Goal: Task Accomplishment & Management: Complete application form

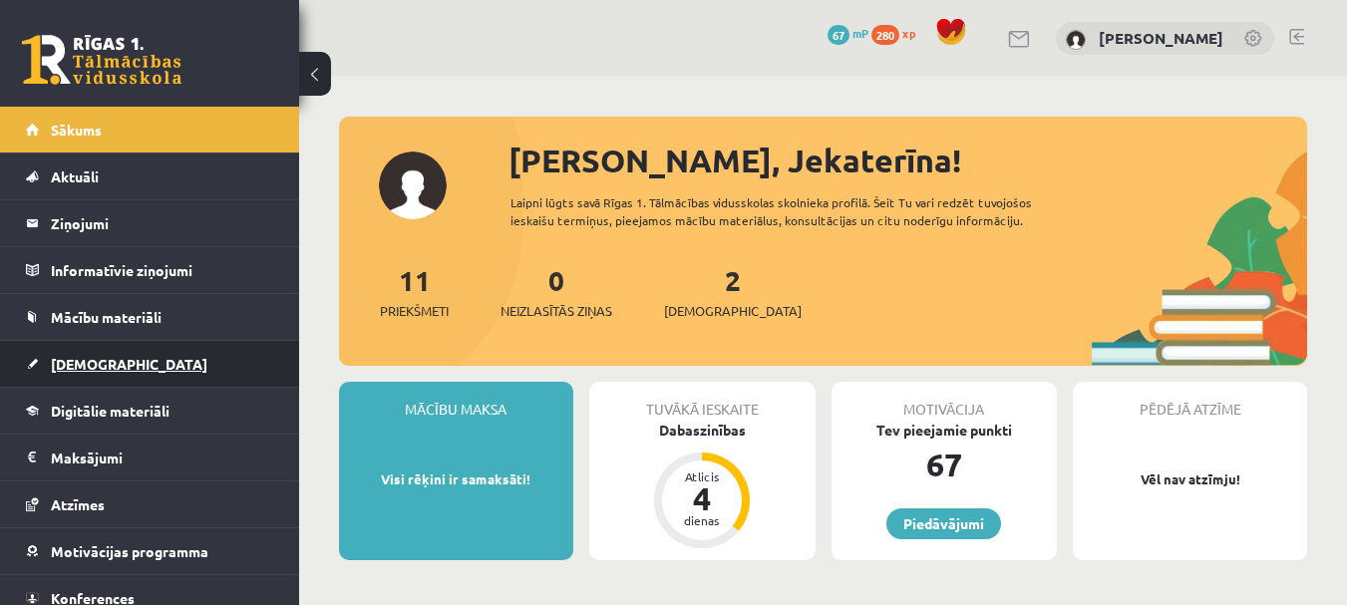
click at [83, 358] on span "[DEMOGRAPHIC_DATA]" at bounding box center [129, 364] width 157 height 18
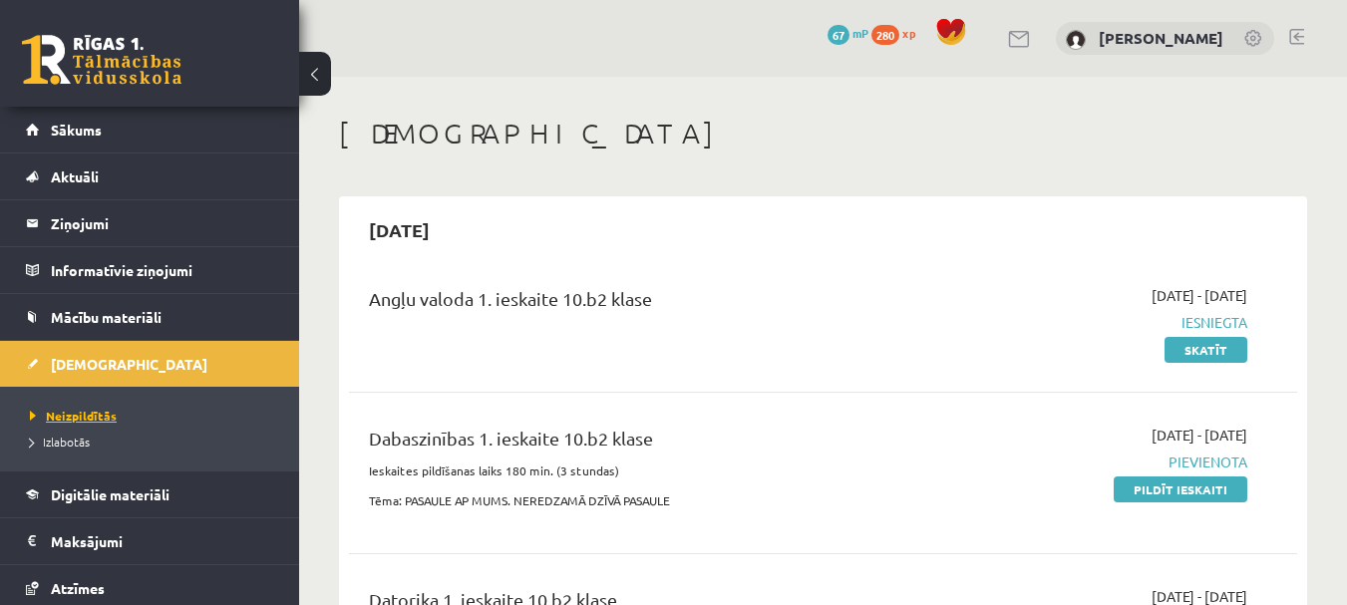
click at [83, 414] on span "Neizpildītās" at bounding box center [73, 416] width 87 height 16
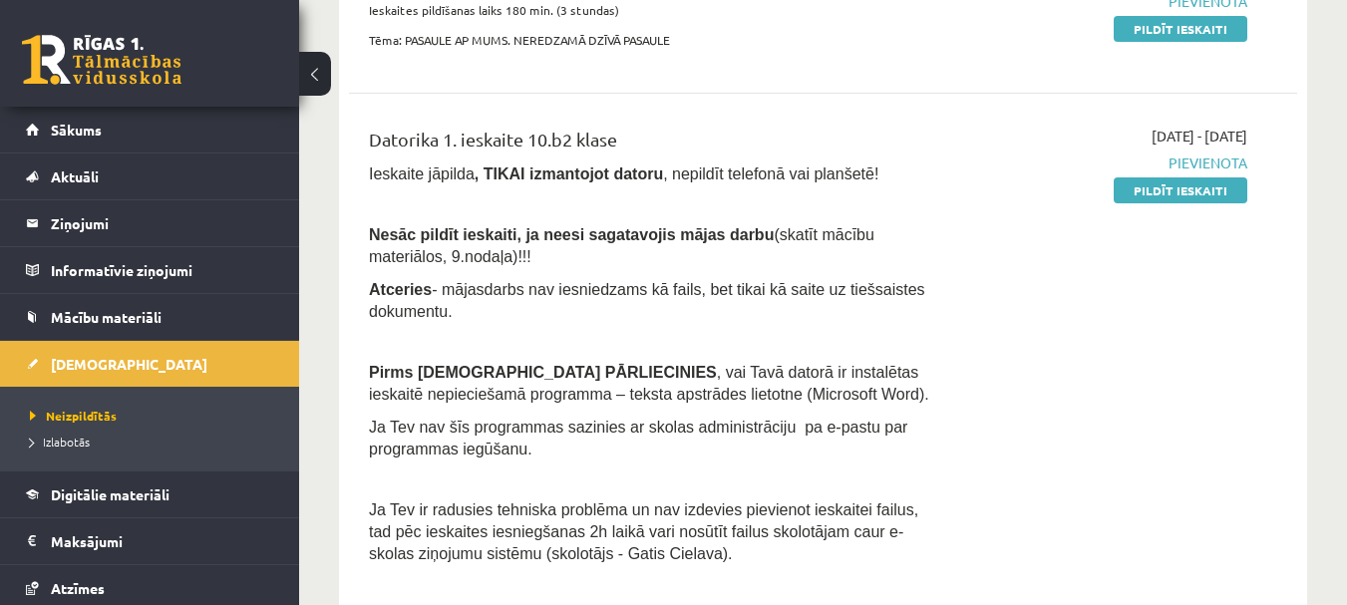
scroll to position [498, 0]
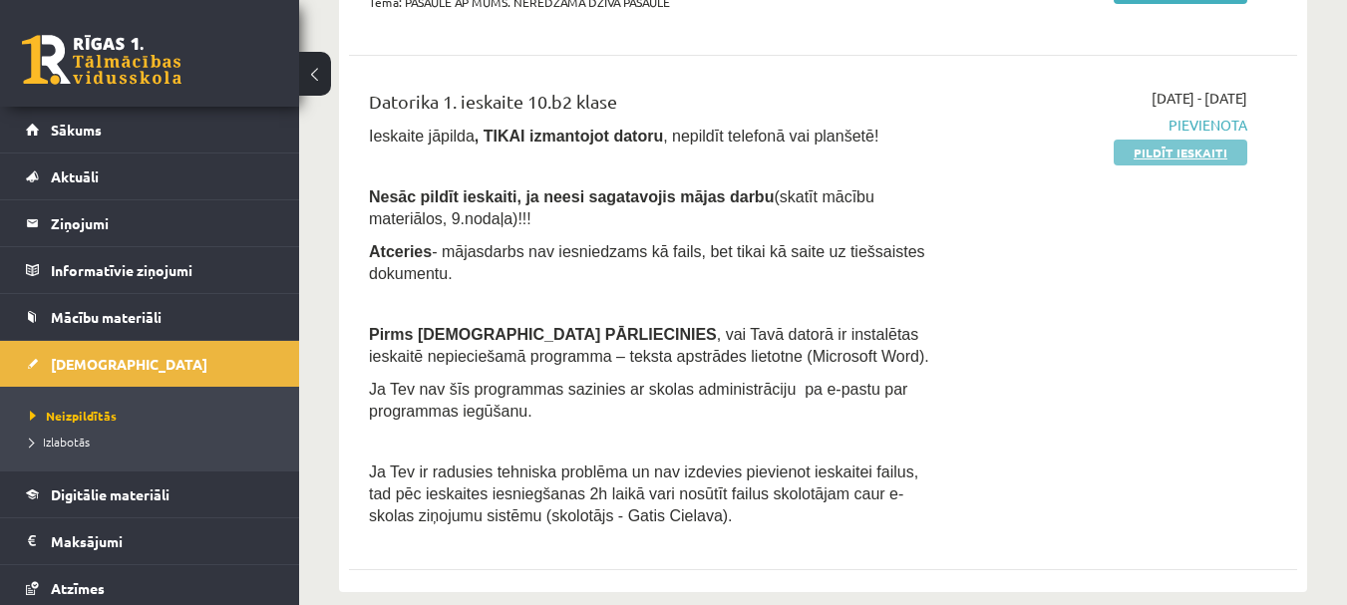
click at [1150, 149] on link "Pildīt ieskaiti" at bounding box center [1180, 153] width 134 height 26
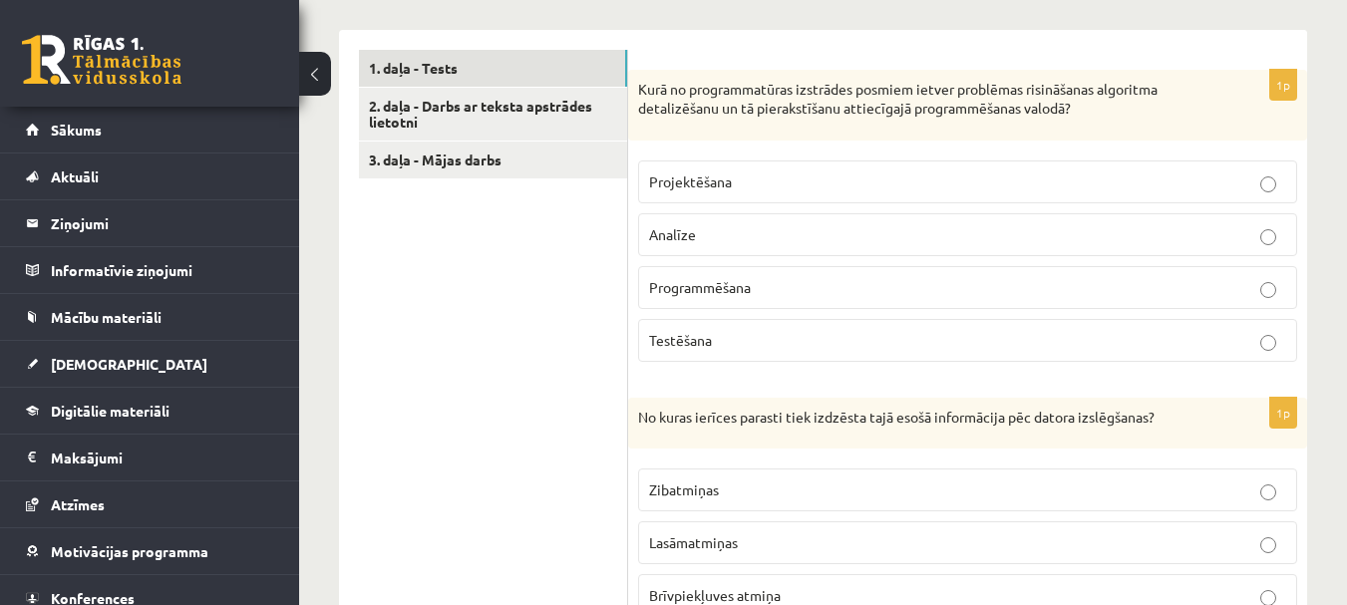
scroll to position [598, 0]
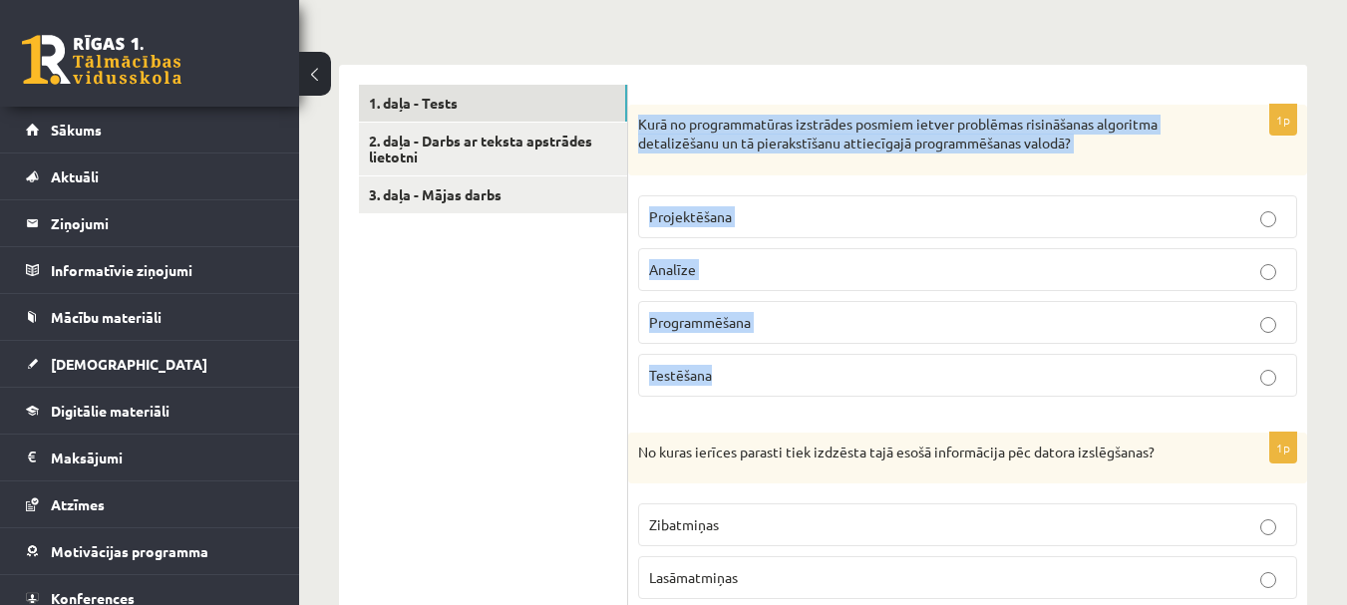
drag, startPoint x: 638, startPoint y: 100, endPoint x: 1219, endPoint y: 382, distance: 646.0
click at [1219, 382] on div "1p Kurā no programmatūras izstrādes posmiem ietver problēmas risināšanas algori…" at bounding box center [967, 259] width 679 height 308
copy div "Kurā no programmatūras izstrādes posmiem ietver problēmas risināšanas algoritma…"
click at [1239, 312] on p "Programmēšana" at bounding box center [967, 322] width 637 height 21
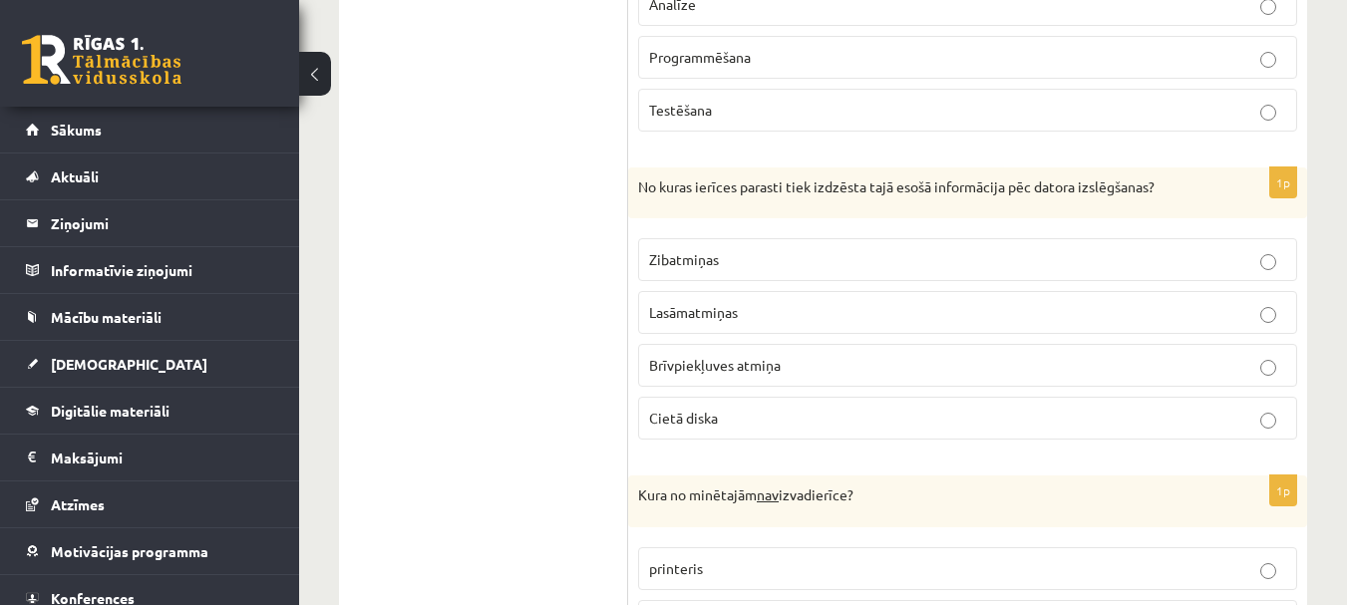
scroll to position [897, 0]
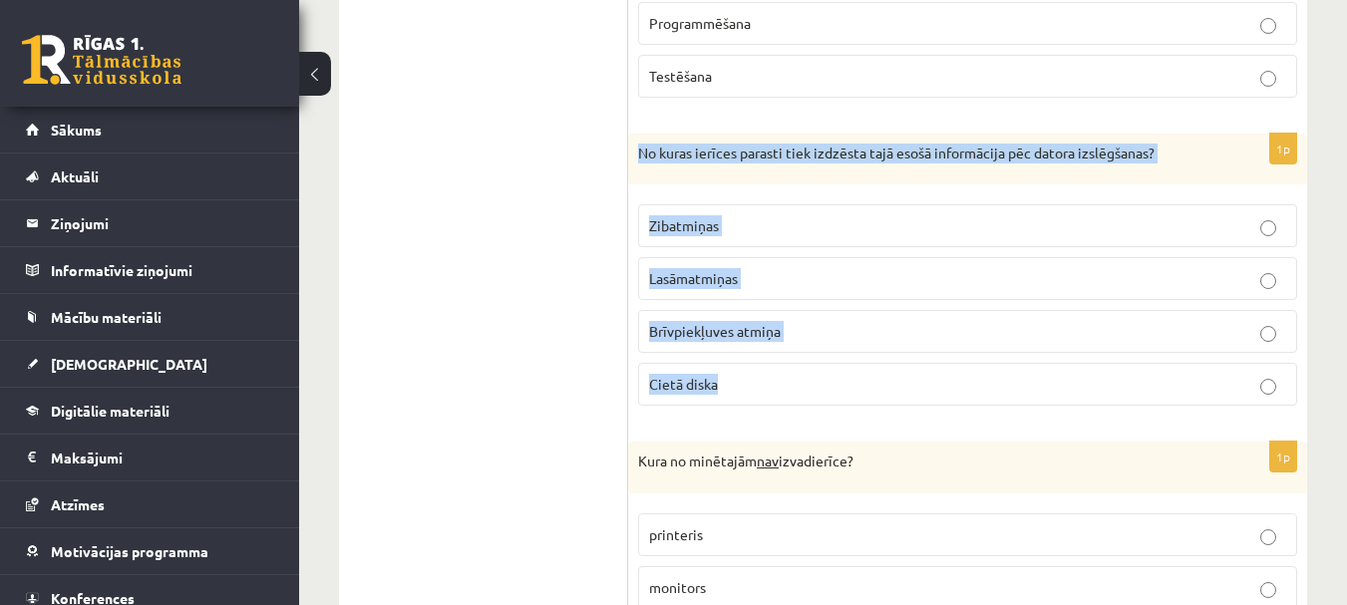
drag, startPoint x: 640, startPoint y: 132, endPoint x: 1089, endPoint y: 365, distance: 505.6
click at [1089, 365] on div "1p No kuras ierīces parasti tiek izdzēsta tajā esošā informācija pēc datora izs…" at bounding box center [967, 278] width 679 height 289
copy div "No kuras ierīces parasti tiek izdzēsta tajā esošā informācija pēc datora izslēg…"
click at [1213, 321] on p "Brīvpiekļuves atmiņa" at bounding box center [967, 331] width 637 height 21
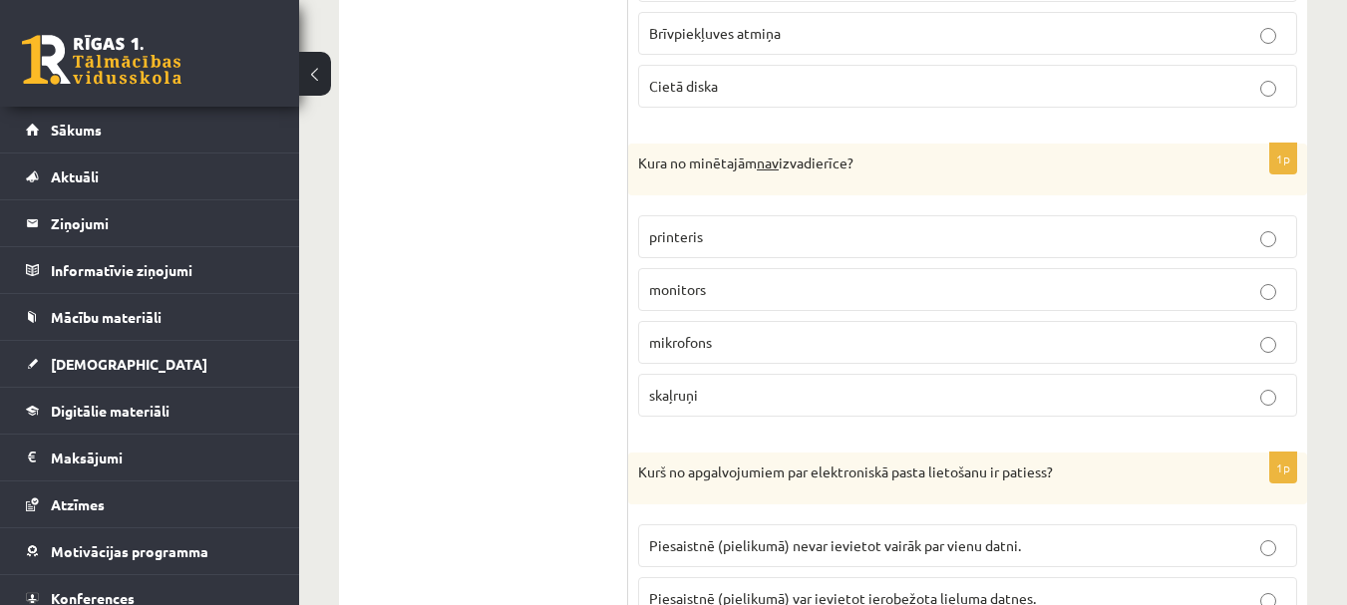
scroll to position [1196, 0]
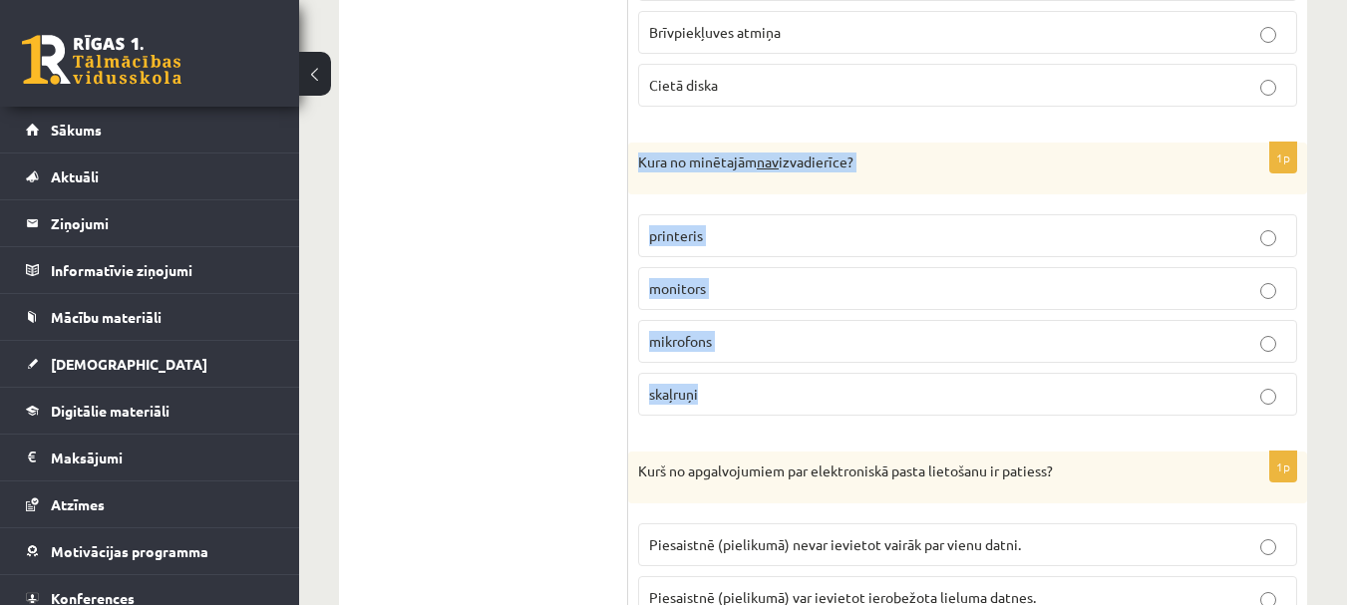
drag, startPoint x: 638, startPoint y: 138, endPoint x: 968, endPoint y: 365, distance: 400.6
click at [966, 365] on div "1p Kura no minētajām nav izvadierīce? printeris monitors mikrofons [GEOGRAPHIC_…" at bounding box center [967, 287] width 679 height 289
copy div "Kura no minētajām nav izvadierīce? printeris monitors mikrofons skaļruņi"
click at [1241, 331] on p "mikrofons" at bounding box center [967, 341] width 637 height 21
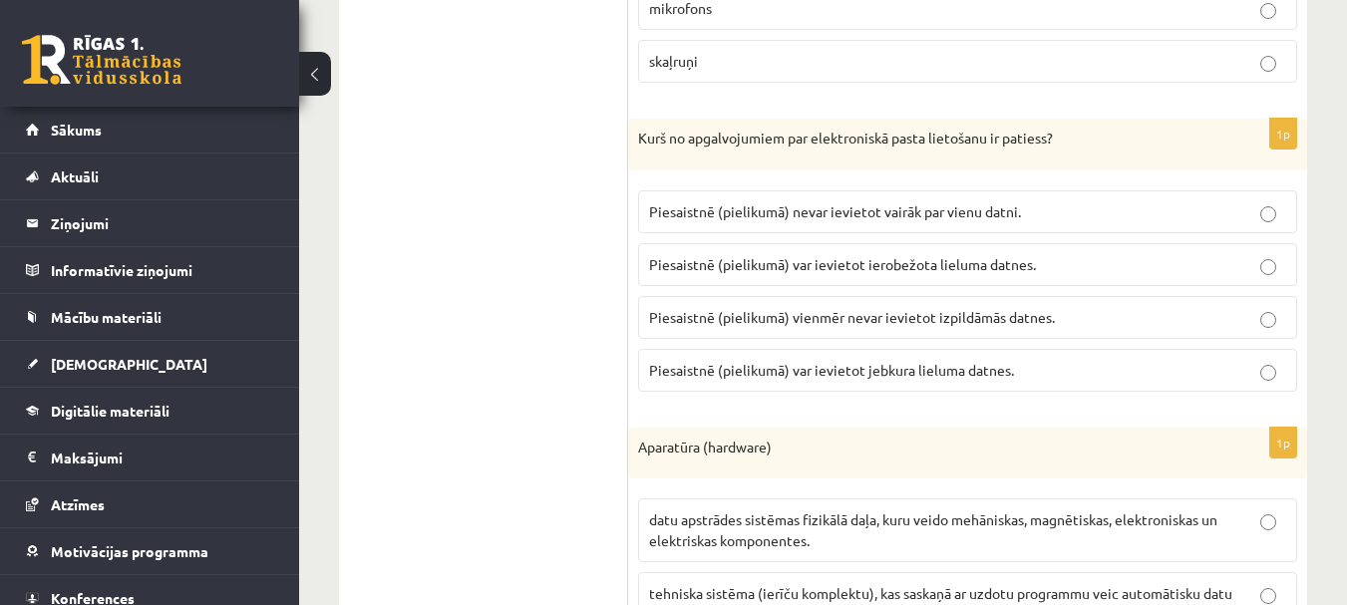
scroll to position [1495, 0]
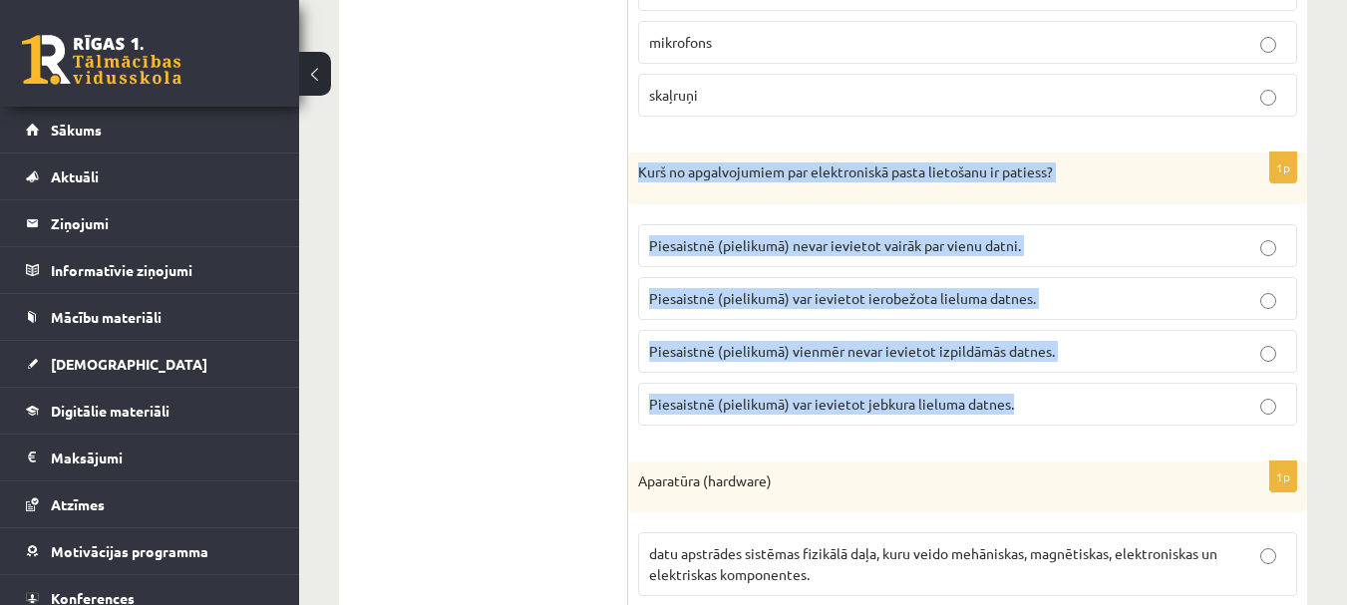
drag, startPoint x: 638, startPoint y: 152, endPoint x: 1049, endPoint y: 403, distance: 481.4
click at [1049, 403] on div "1p Kurš no apgalvojumiem par elektroniskā pasta lietošanu ir patiess? [GEOGRAPH…" at bounding box center [967, 297] width 679 height 289
copy div "Kurš no apgalvojumiem par elektroniskā pasta lietošanu ir patiess? [GEOGRAPHIC_…"
click at [1051, 288] on p "Piesaistnē (pielikumā) var ievietot ierobežota lieluma datnes." at bounding box center [967, 298] width 637 height 21
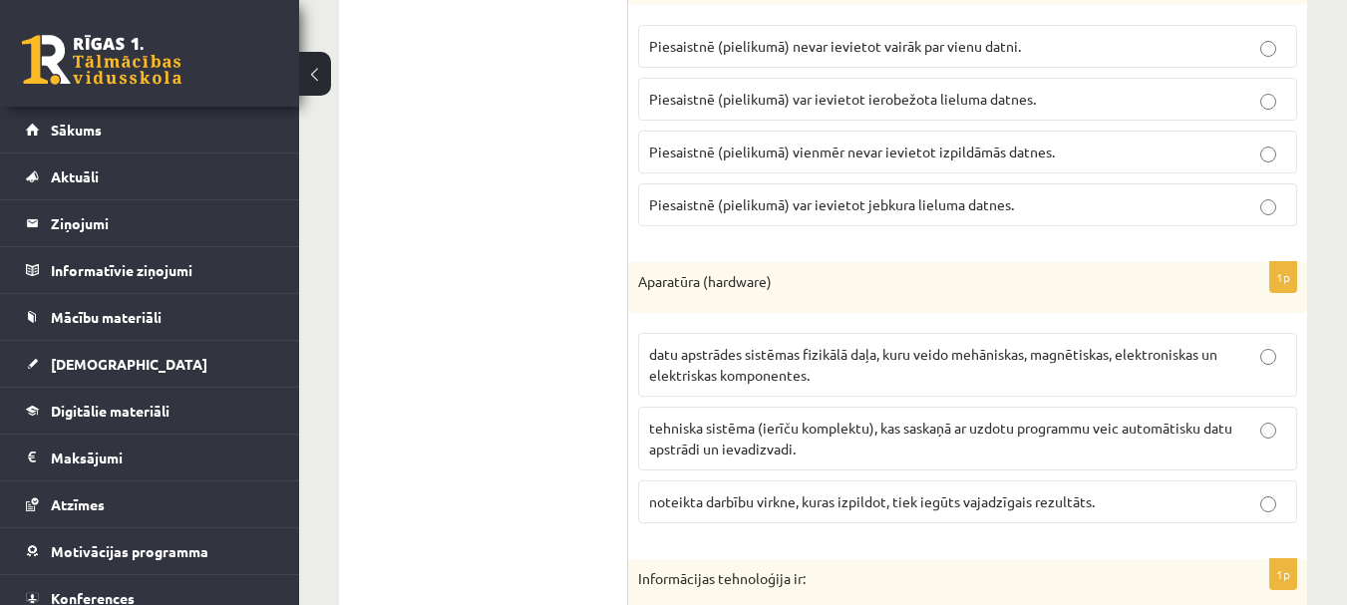
scroll to position [1794, 0]
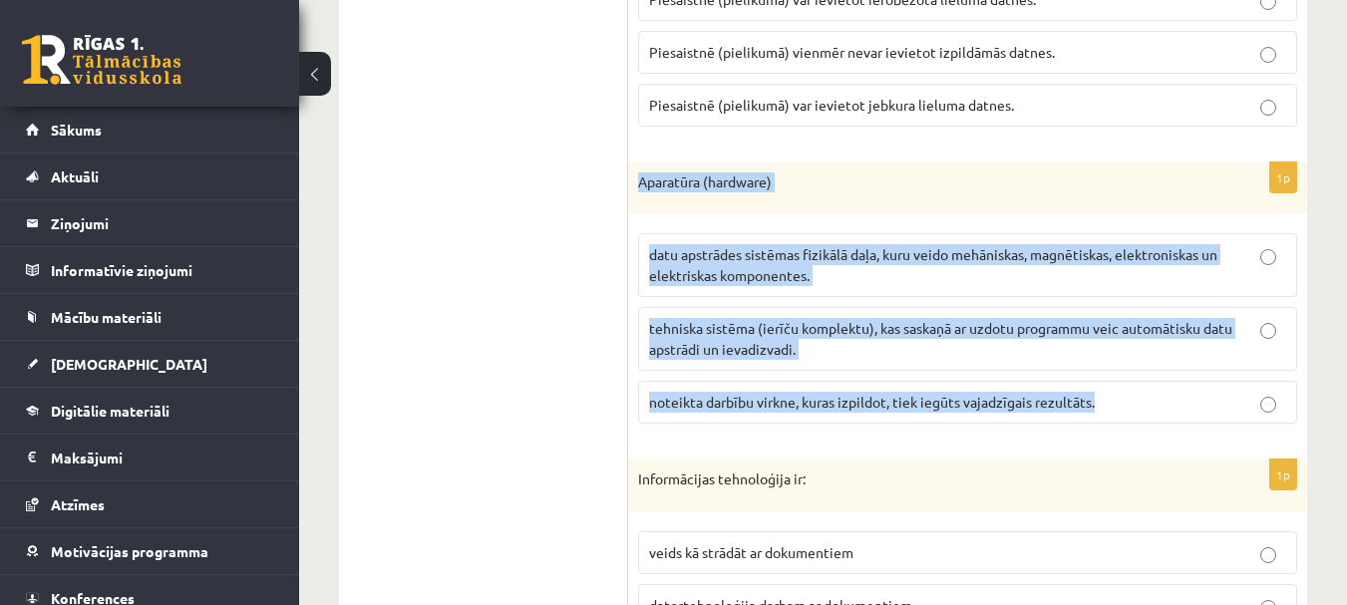
drag, startPoint x: 641, startPoint y: 159, endPoint x: 1157, endPoint y: 402, distance: 570.3
click at [1147, 401] on div "1p Aparatūra (hardware) datu apstrādes sistēmas fizikālā daļa, kuru veido mehān…" at bounding box center [967, 301] width 679 height 278
copy div "Aparatūra (hardware) datu apstrādes sistēmas fizikālā daļa, kuru veido mehānisk…"
click at [1253, 244] on p "datu apstrādes sistēmas fizikālā daļa, kuru veido mehāniskas, magnētiskas, elek…" at bounding box center [967, 265] width 637 height 42
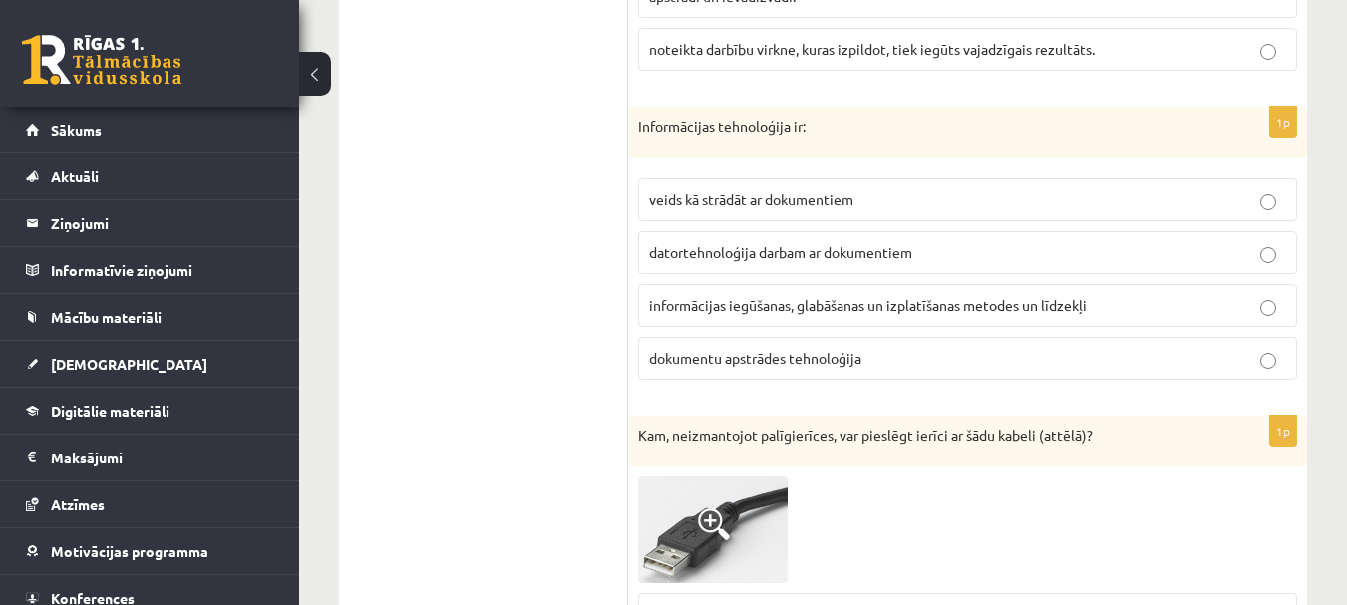
scroll to position [2193, 0]
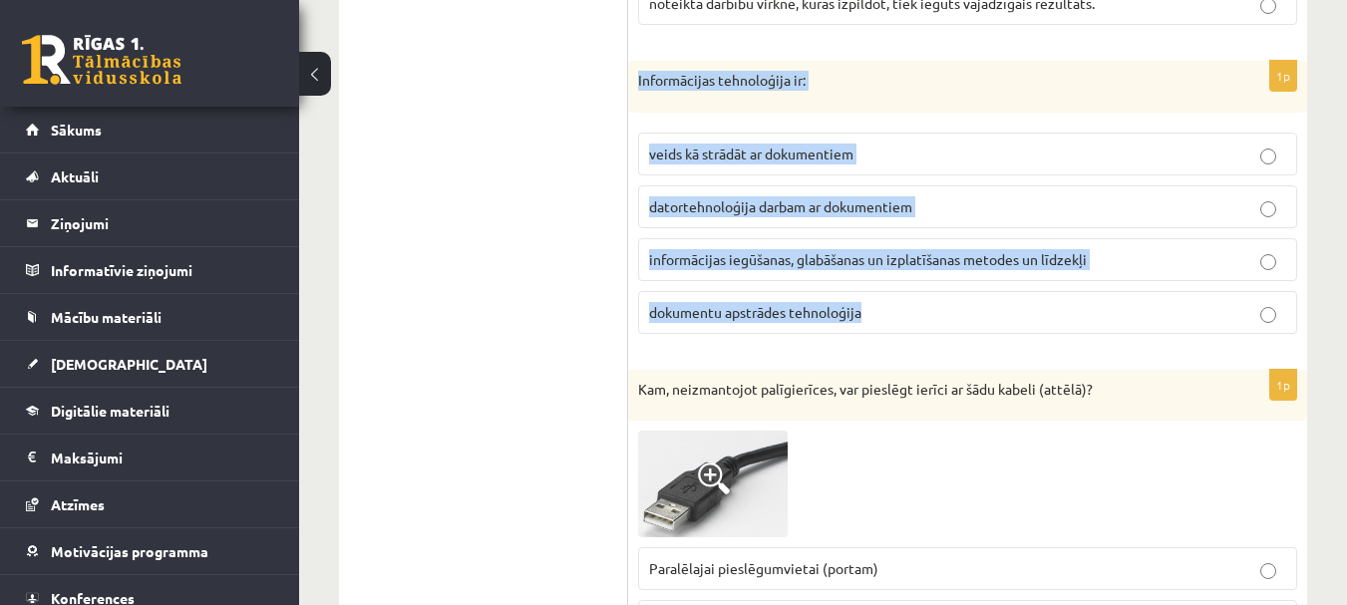
drag, startPoint x: 639, startPoint y: 57, endPoint x: 999, endPoint y: 302, distance: 435.5
click at [999, 302] on div "1p Informācijas tehnoloģija ir: veids kā strādāt ar dokumentiem datortehnoloģij…" at bounding box center [967, 205] width 679 height 289
copy div "Informācijas tehnoloģija ir: veids kā strādāt ar dokumentiem datortehnoloģija d…"
click at [1243, 249] on p "informācijas iegūšanas, glabāšanas un izplatīšanas metodes un līdzekļi" at bounding box center [967, 259] width 637 height 21
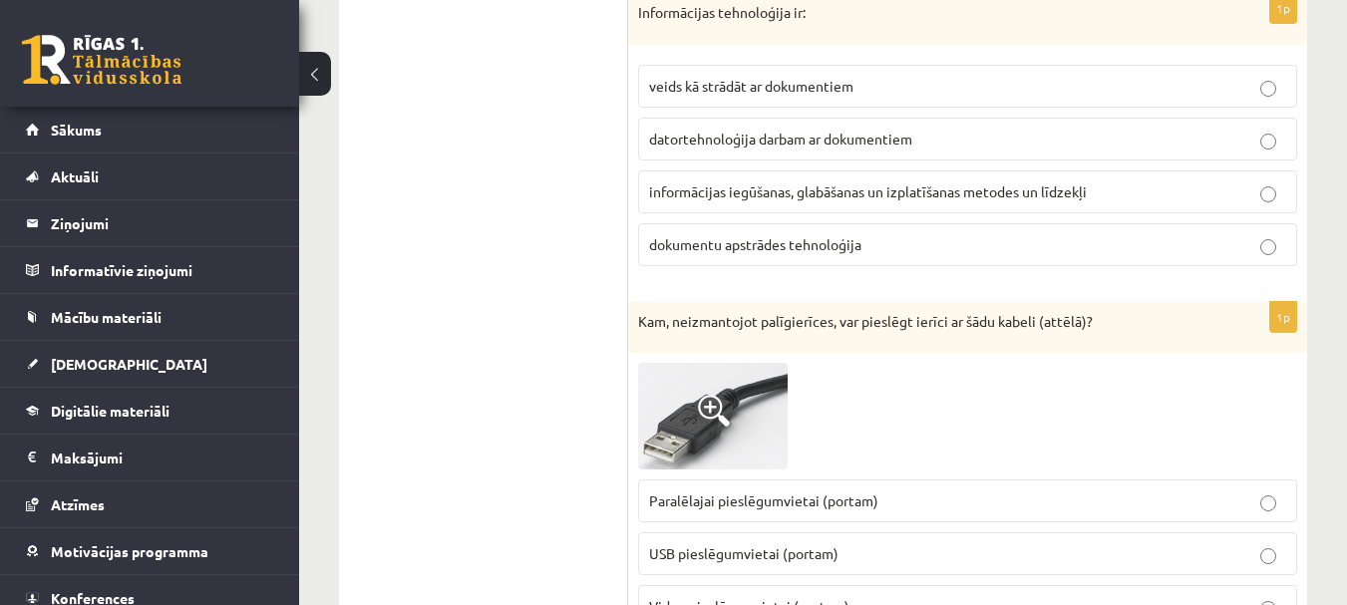
scroll to position [2392, 0]
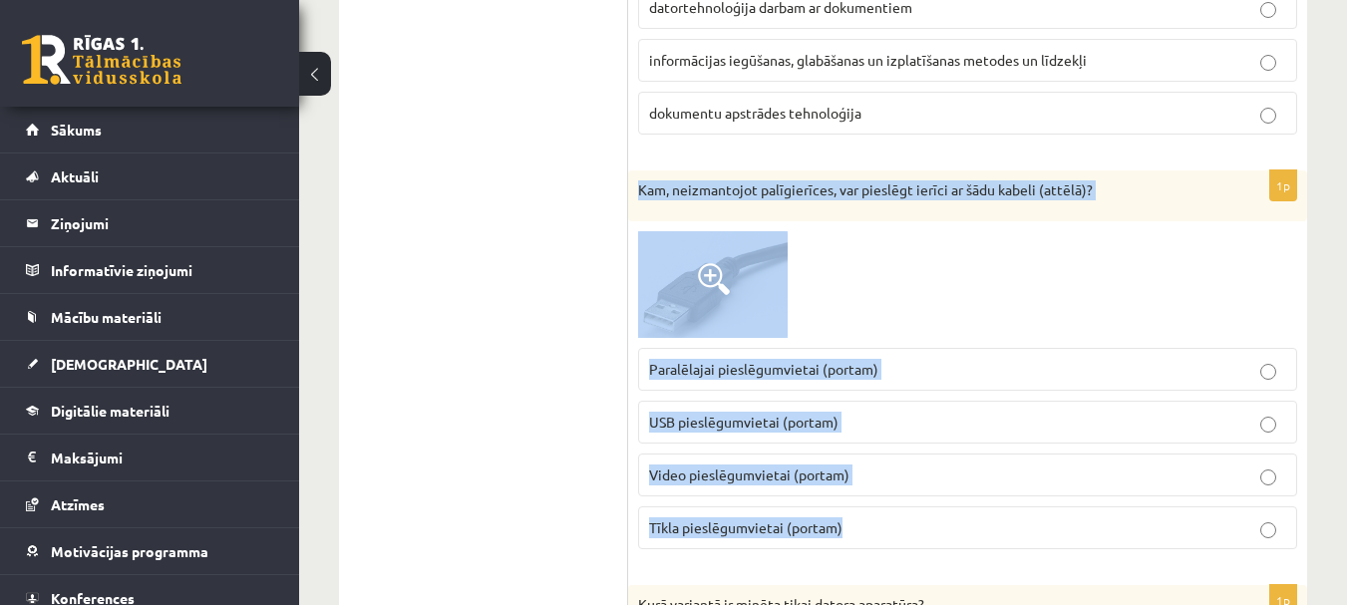
drag, startPoint x: 639, startPoint y: 162, endPoint x: 1077, endPoint y: 500, distance: 552.9
click at [1077, 500] on div "1p Kam, neizmantojot palīgierīces, var pieslēgt ierīci ar šādu kabeli (attēlā)?…" at bounding box center [967, 367] width 679 height 395
copy div "Kam, neizmantojot palīgierīces, var pieslēgt ierīci ar šādu kabeli (attēlā)? Pa…"
click at [1250, 412] on p "USB pieslēgumvietai (portam)" at bounding box center [967, 422] width 637 height 21
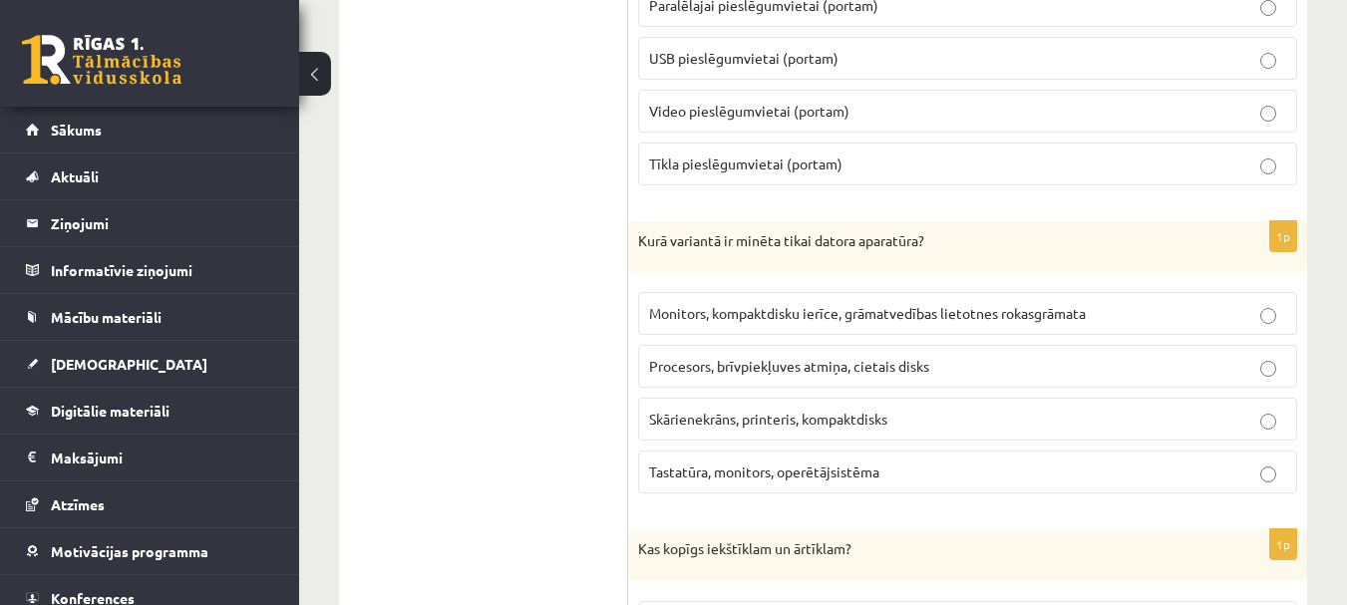
scroll to position [2791, 0]
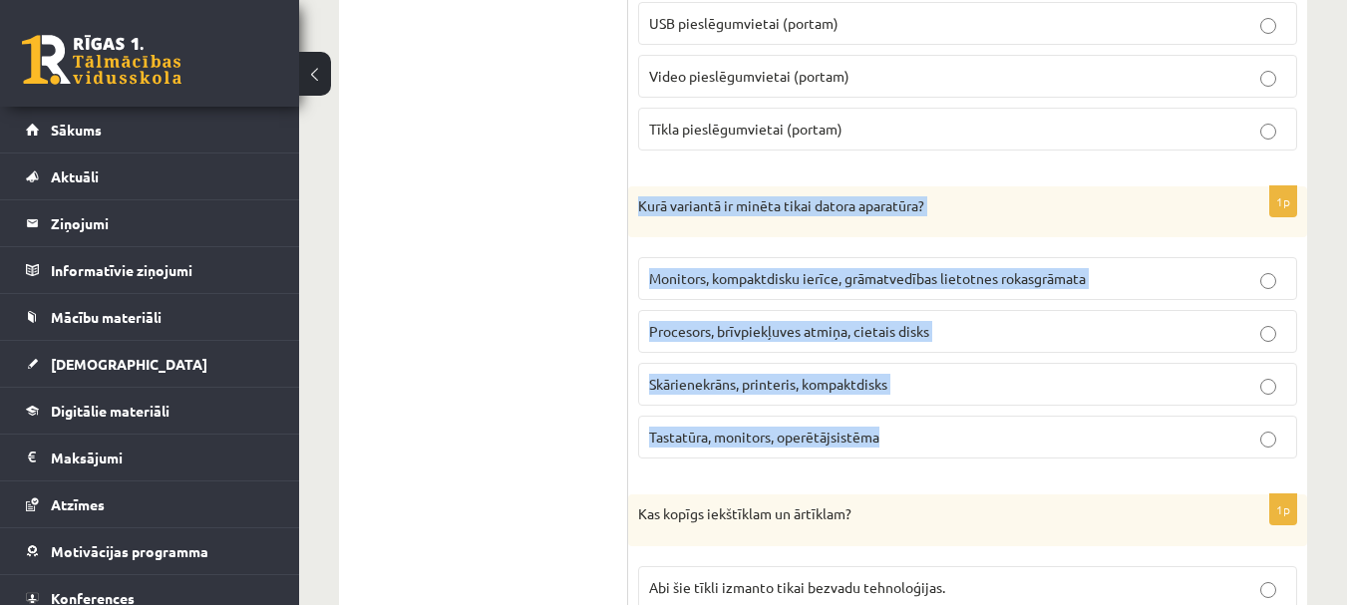
drag, startPoint x: 642, startPoint y: 182, endPoint x: 979, endPoint y: 433, distance: 419.7
click at [979, 433] on div "1p Kurā variantā ir minēta tikai datora aparatūra? Monitors, kompaktdisku ierīc…" at bounding box center [967, 330] width 679 height 289
copy div "Kurā variantā ir minēta tikai datora aparatūra? Monitors, kompaktdisku ierīce, …"
click at [1049, 321] on p "Procesors, brīvpiekļuves atmiņa, cietais disks" at bounding box center [967, 331] width 637 height 21
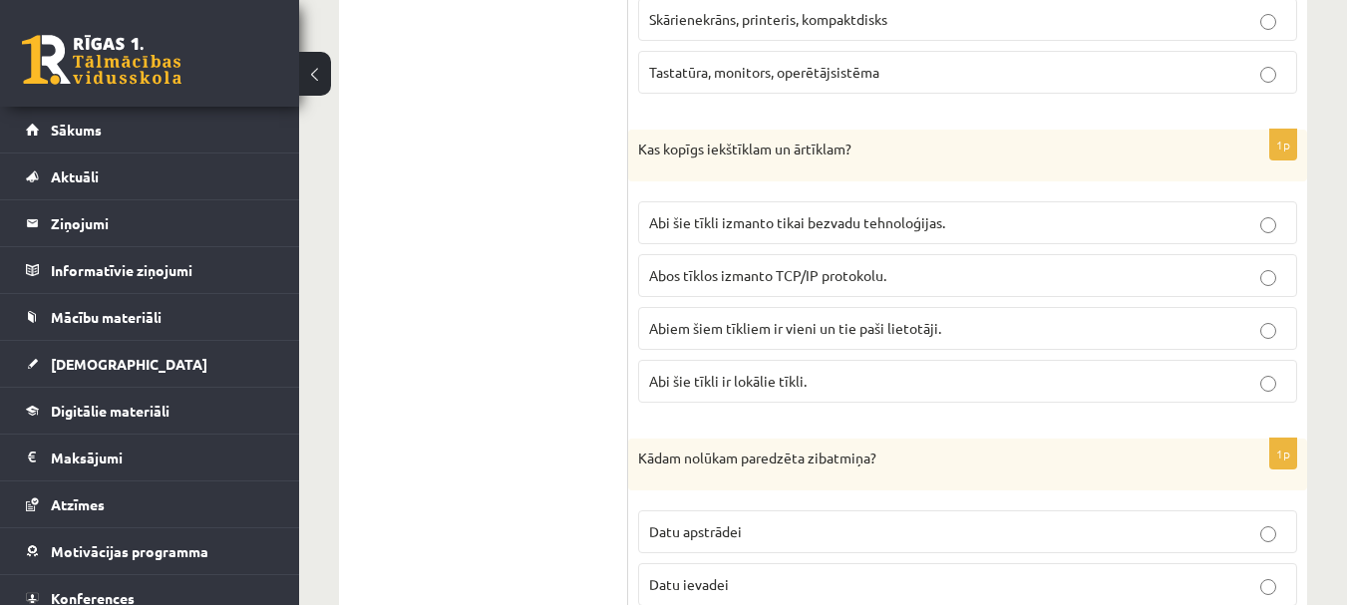
scroll to position [3190, 0]
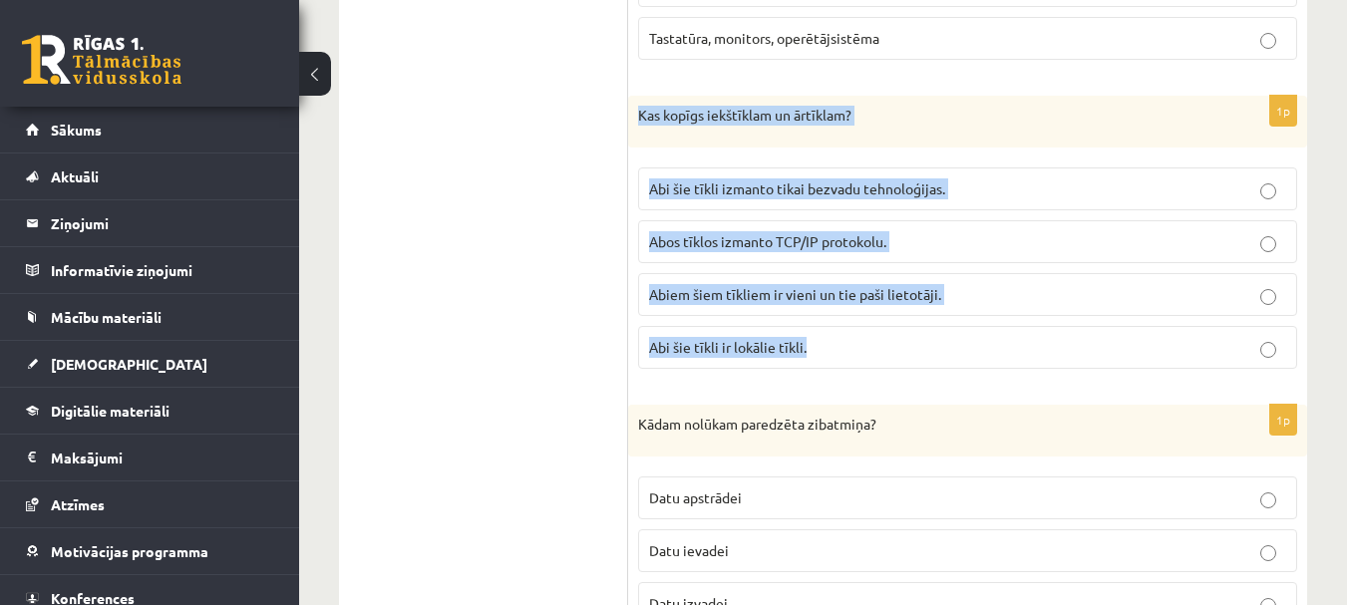
drag, startPoint x: 633, startPoint y: 90, endPoint x: 996, endPoint y: 352, distance: 447.6
click at [996, 352] on div "1p Kas kopīgs iekštīklam un ārtīklam? Abi šie tīkli izmanto tikai bezvadu tehno…" at bounding box center [967, 240] width 679 height 289
copy div "Kas kopīgs iekštīklam un ārtīklam? Abi šie tīkli izmanto tikai bezvadu tehnoloģ…"
click at [1240, 231] on p "Abos tīklos izmanto TCP/IP protokolu." at bounding box center [967, 241] width 637 height 21
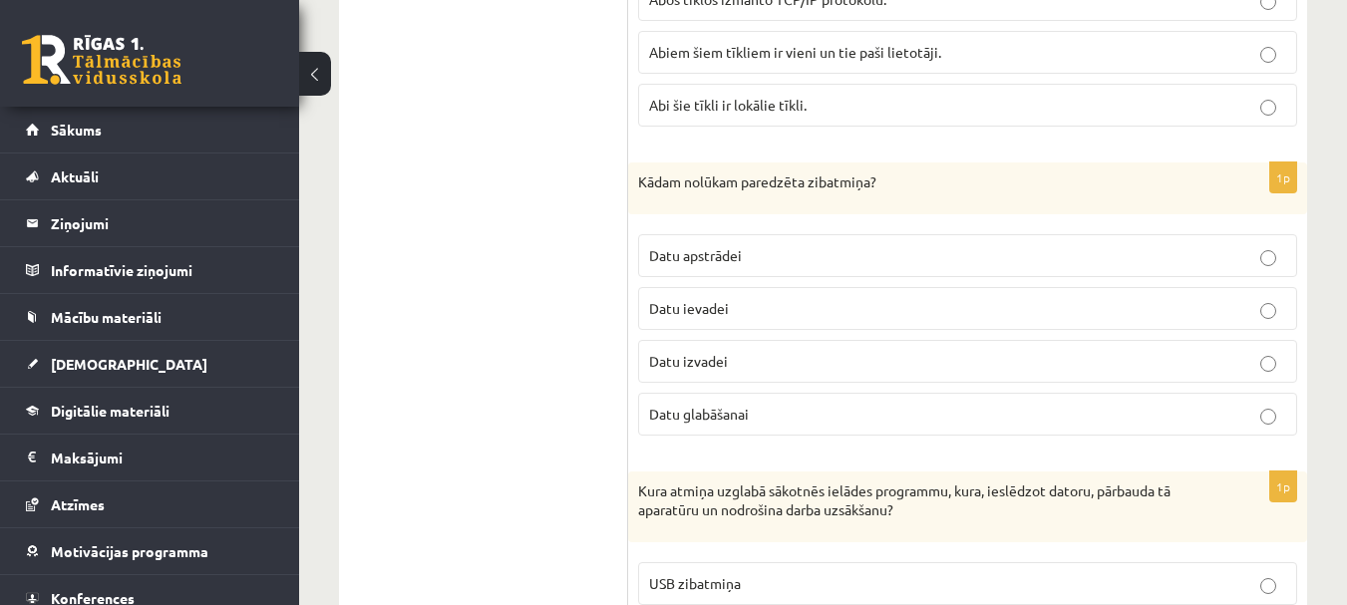
scroll to position [3489, 0]
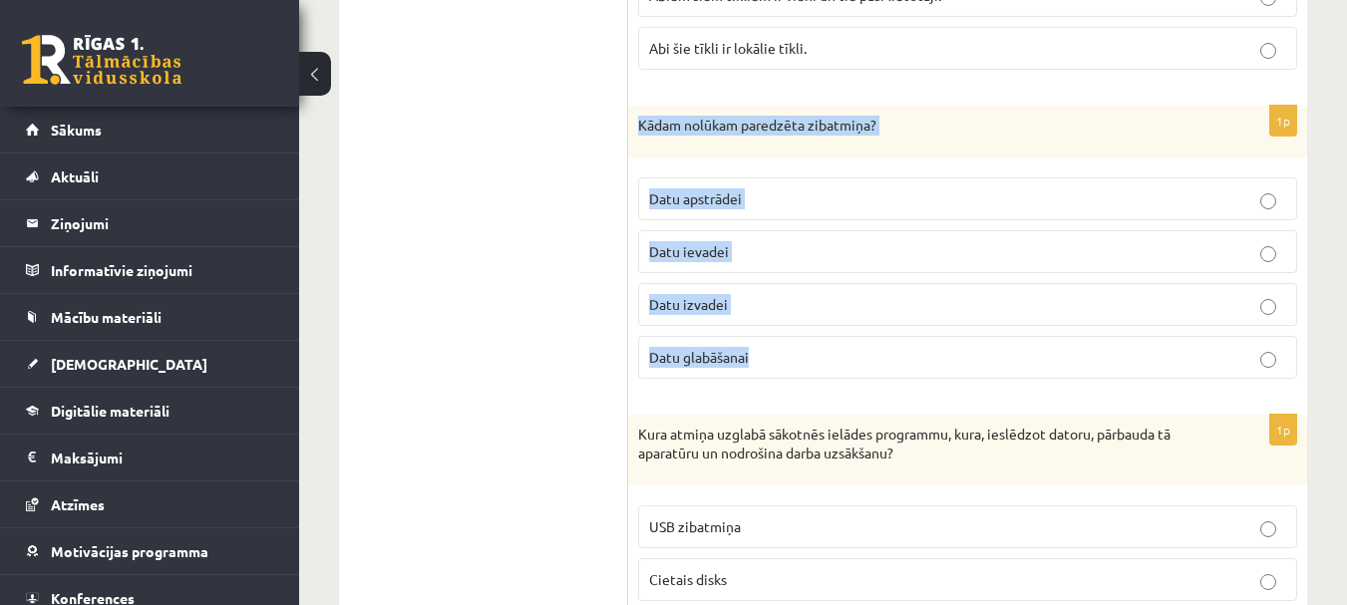
drag, startPoint x: 636, startPoint y: 100, endPoint x: 937, endPoint y: 333, distance: 380.8
click at [937, 333] on div "1p Kādam nolūkam paredzēta zibatmiņa? Datu apstrādei Datu ievadei Datu izvadei …" at bounding box center [967, 250] width 679 height 289
copy div "Kādam nolūkam paredzēta zibatmiņa? Datu apstrādei Datu ievadei Datu izvadei Dat…"
click at [1228, 347] on p "Datu glabāšanai" at bounding box center [967, 357] width 637 height 21
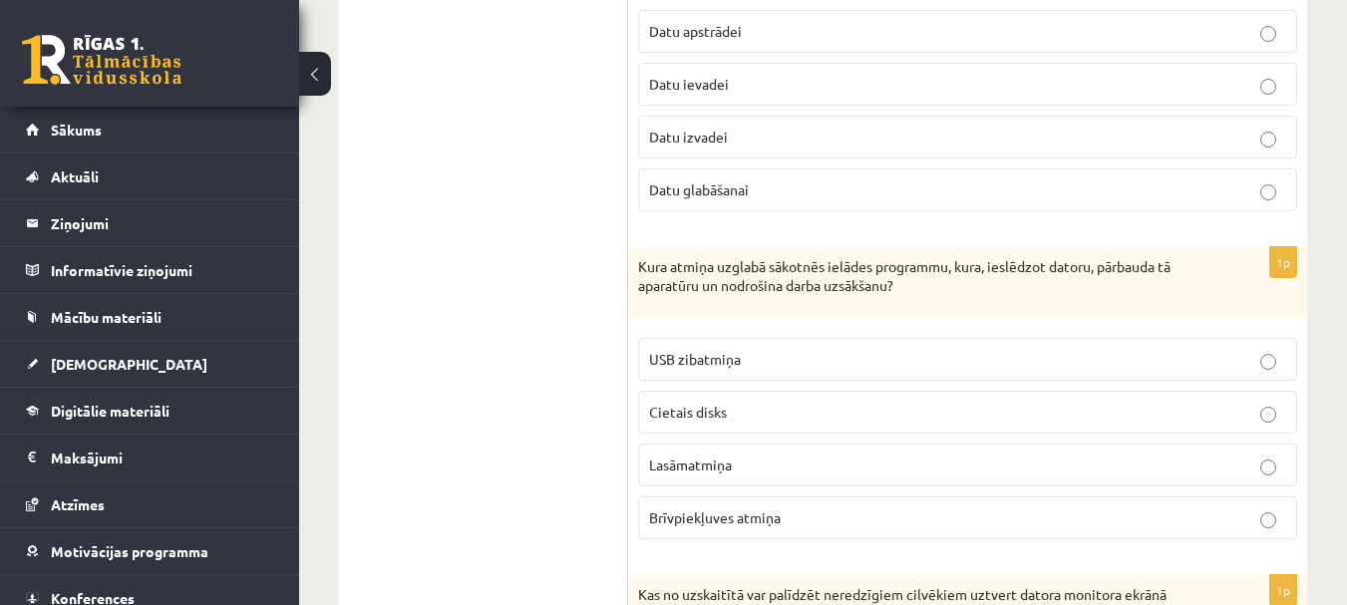
scroll to position [3688, 0]
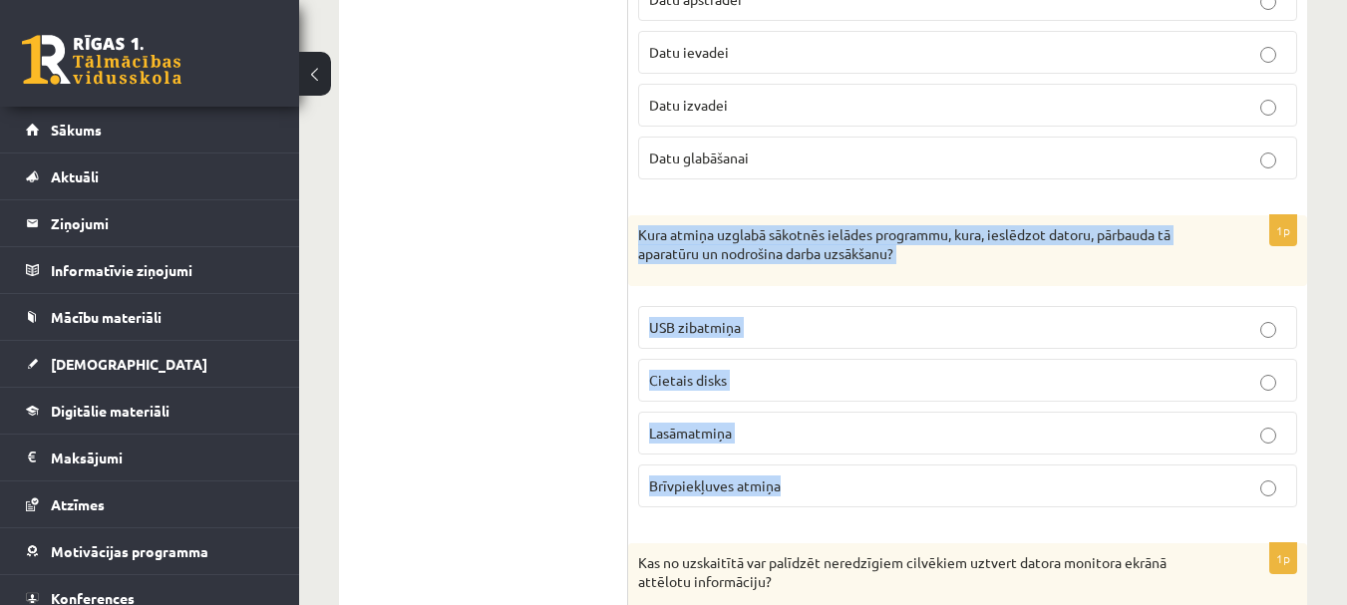
drag, startPoint x: 637, startPoint y: 209, endPoint x: 1001, endPoint y: 469, distance: 446.7
click at [1001, 469] on div "1p Kura atmiņa uzglabā sākotnēs ielādes programmu, kura, ieslēdzot datoru, pārb…" at bounding box center [967, 369] width 679 height 308
click at [1230, 423] on p "Lasāmatmiņa" at bounding box center [967, 433] width 637 height 21
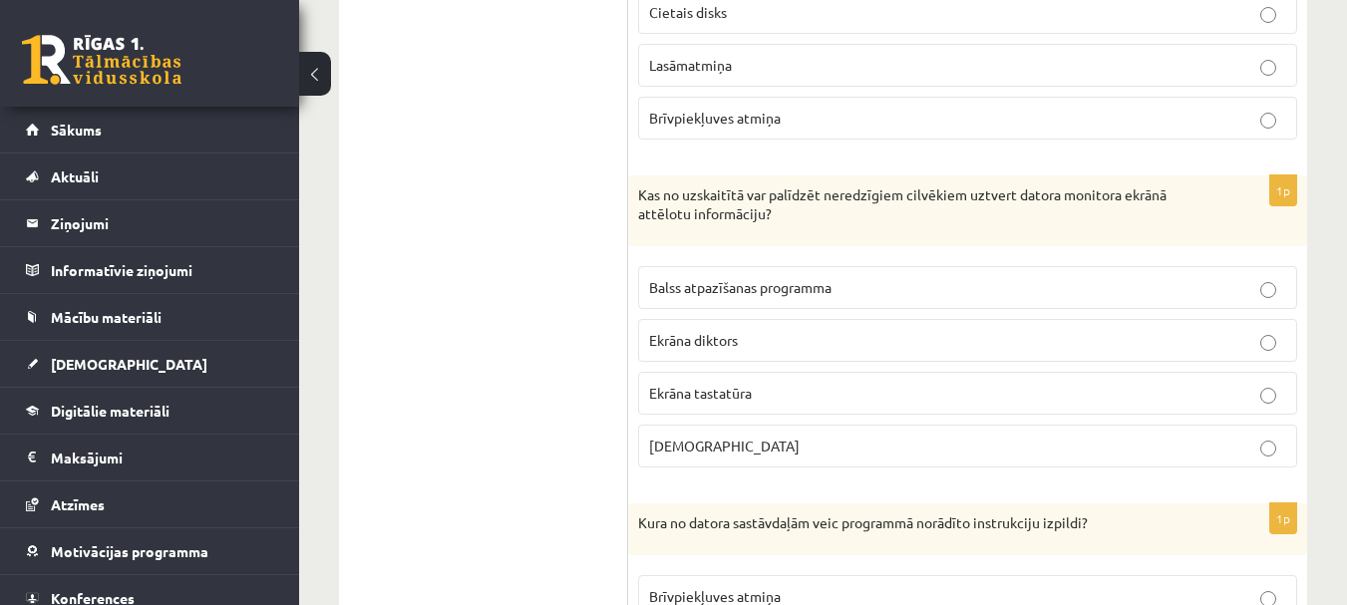
scroll to position [4187, 0]
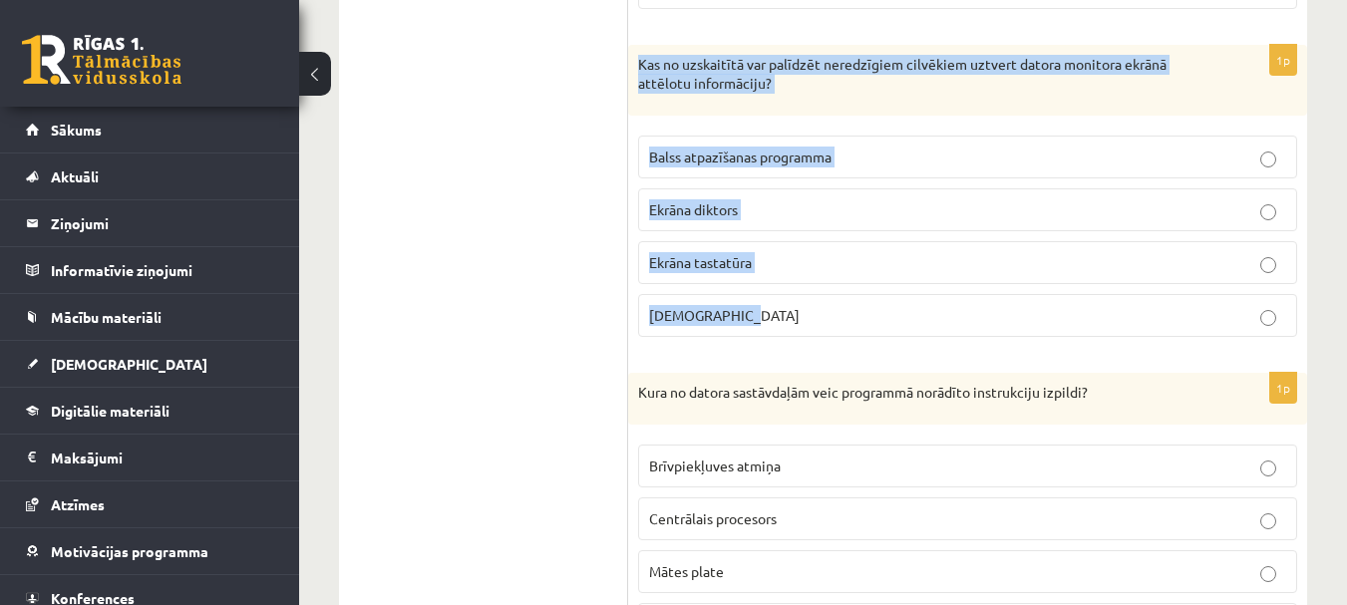
drag, startPoint x: 639, startPoint y: 39, endPoint x: 969, endPoint y: 307, distance: 425.2
click at [969, 307] on div "1p Kas no uzskaitītā var palīdzēt neredzīgiem cilvēkiem uztvert datora monitora…" at bounding box center [967, 199] width 679 height 308
click at [1221, 199] on p "Ekrāna diktors" at bounding box center [967, 209] width 637 height 21
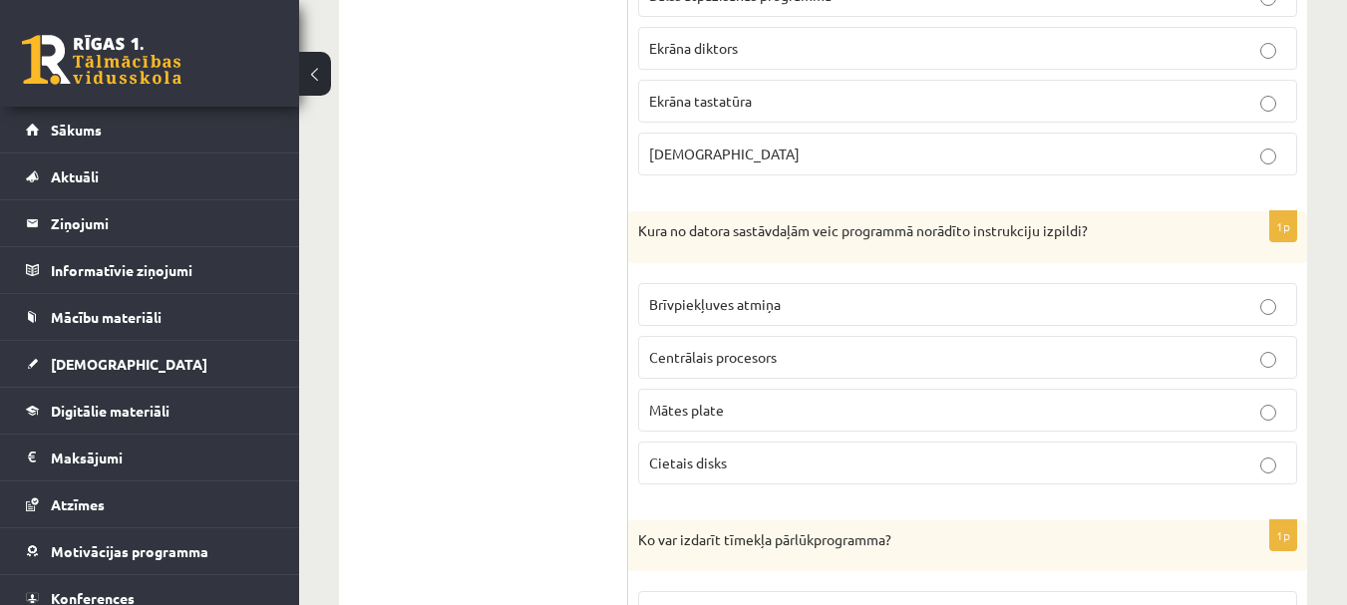
scroll to position [4386, 0]
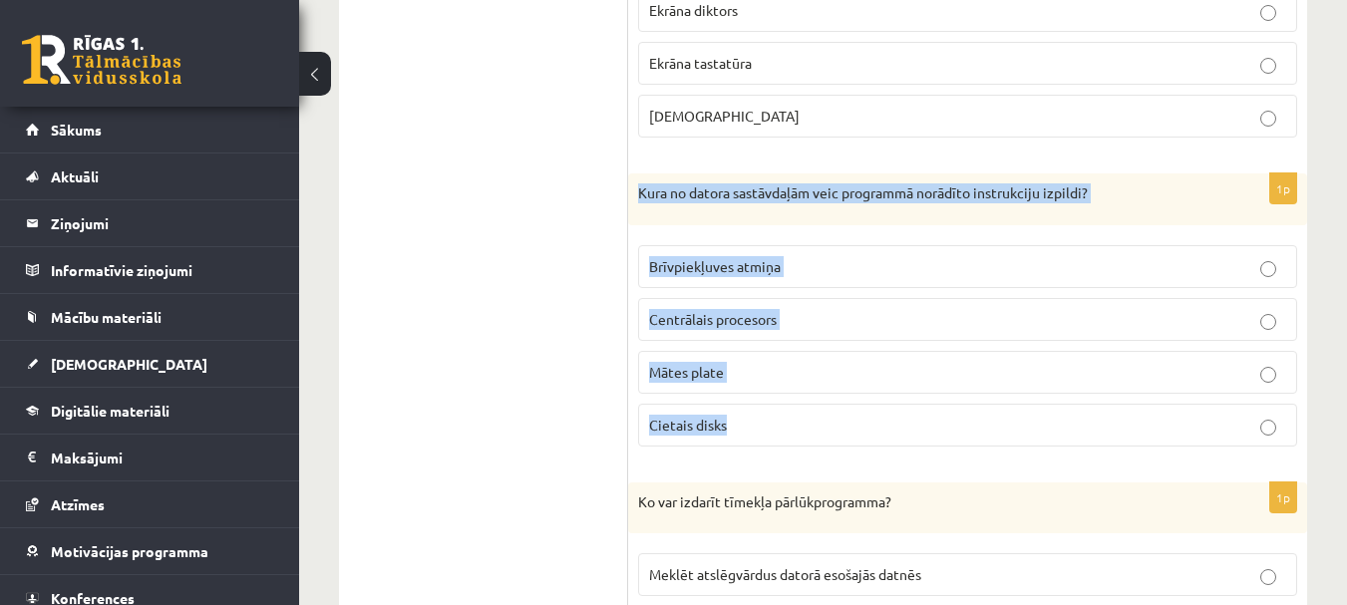
drag, startPoint x: 642, startPoint y: 169, endPoint x: 893, endPoint y: 428, distance: 360.2
click at [893, 428] on div "1p Kura no datora sastāvdaļām veic programmā norādīto instrukciju izpildi? Brīv…" at bounding box center [967, 317] width 679 height 289
click at [1221, 309] on p "Centrālais procesors" at bounding box center [967, 319] width 637 height 21
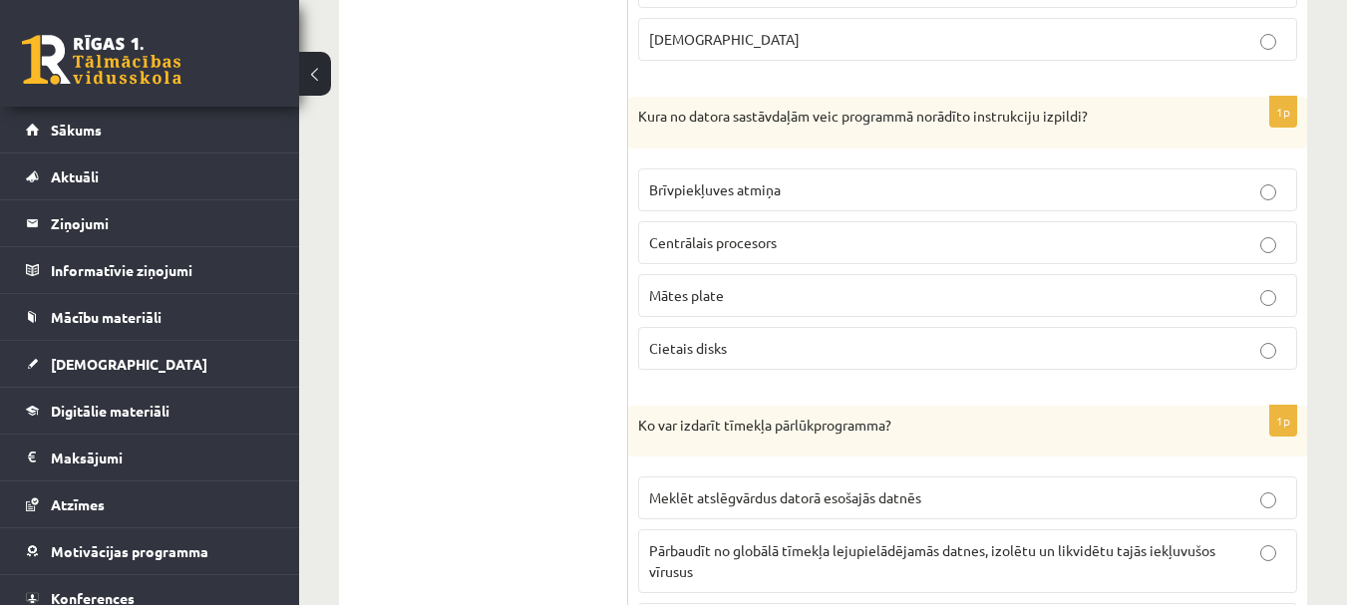
scroll to position [4685, 0]
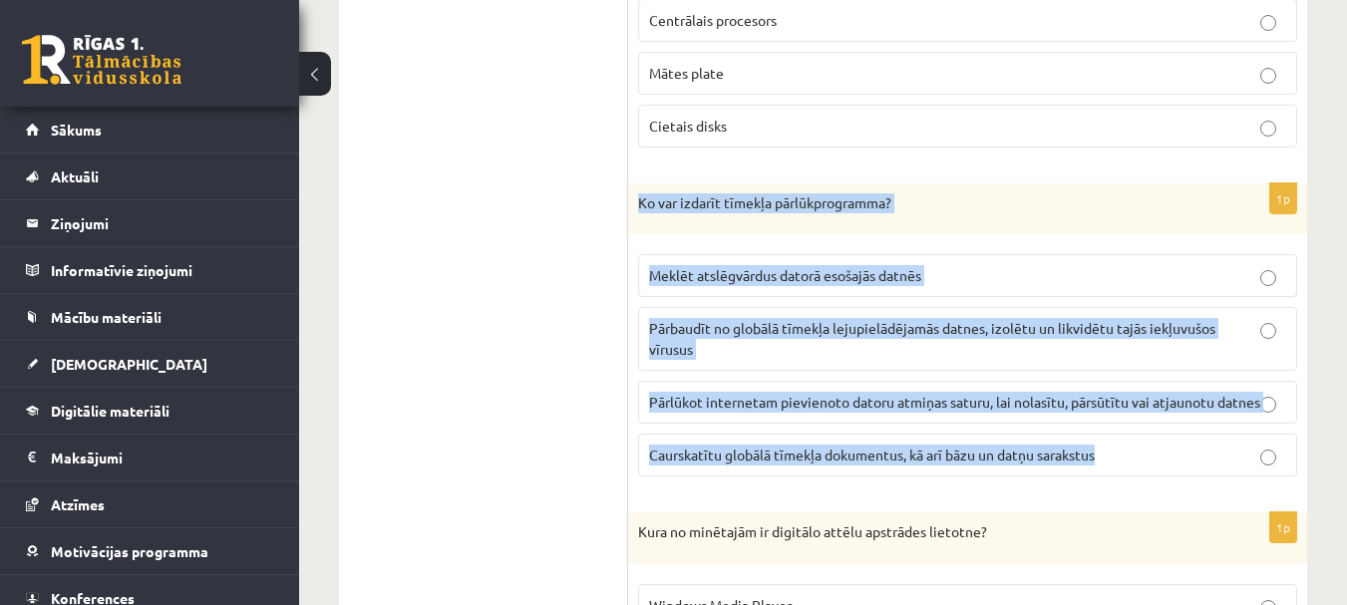
drag, startPoint x: 633, startPoint y: 178, endPoint x: 1155, endPoint y: 471, distance: 598.4
click at [1155, 471] on div "1p Ko var izdarīt tīmekļa pārlūkprogramma? Meklēt atslēgvārdus datorā esošajās …" at bounding box center [967, 338] width 679 height 310
click at [1220, 452] on p "Caurskatītu globālā tīmekļa dokumentus, kā arī bāzu un datņu sarakstus" at bounding box center [967, 455] width 637 height 21
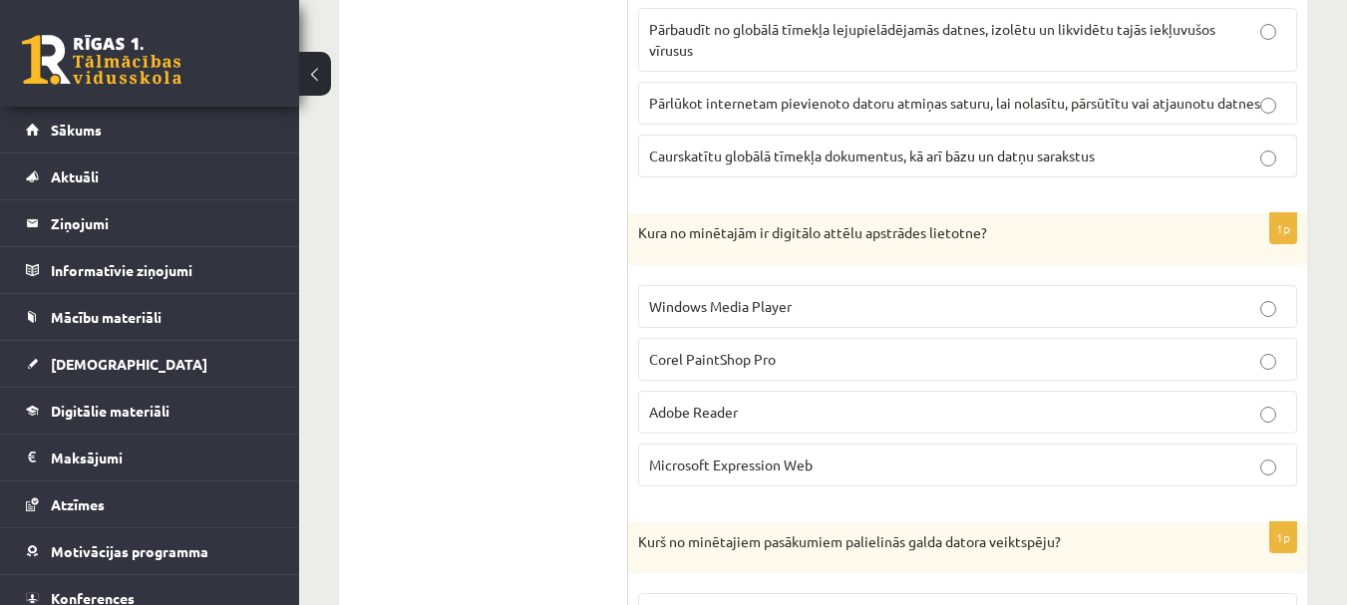
scroll to position [5084, 0]
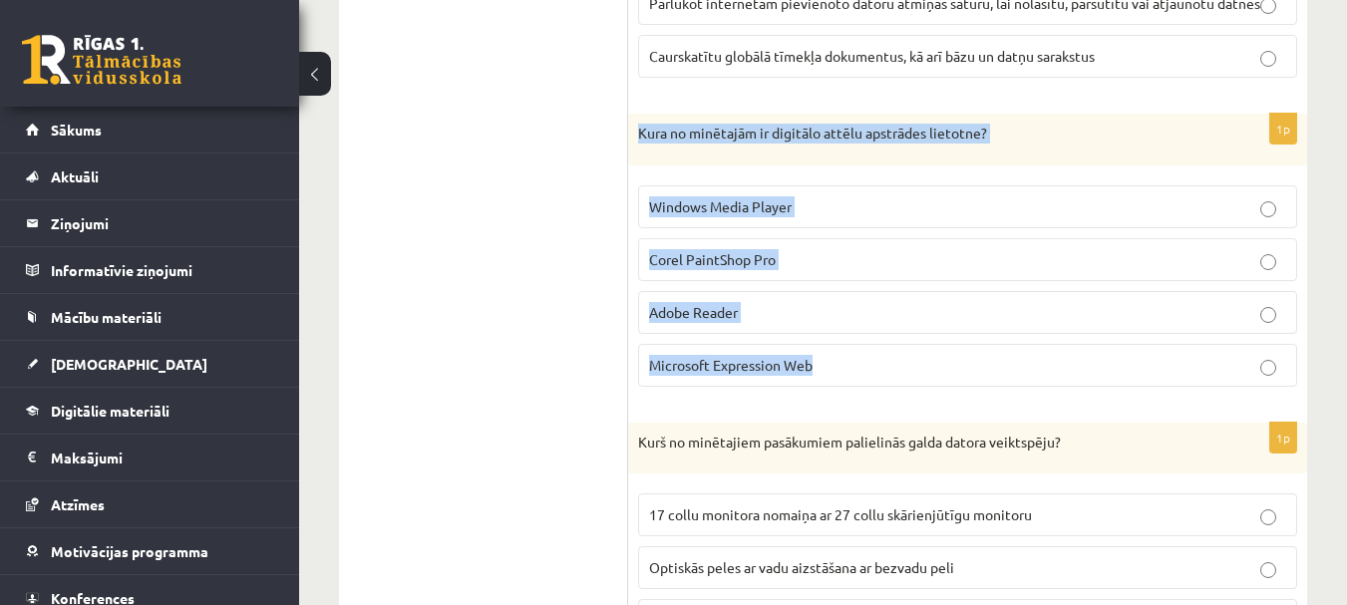
drag, startPoint x: 636, startPoint y: 129, endPoint x: 1047, endPoint y: 378, distance: 480.4
click at [1047, 378] on div "1p Kura no minētajām ir digitālo attēlu apstrādes lietotne? Windows Media Playe…" at bounding box center [967, 258] width 679 height 289
click at [1215, 253] on p "Corel PaintShop Pro" at bounding box center [967, 259] width 637 height 21
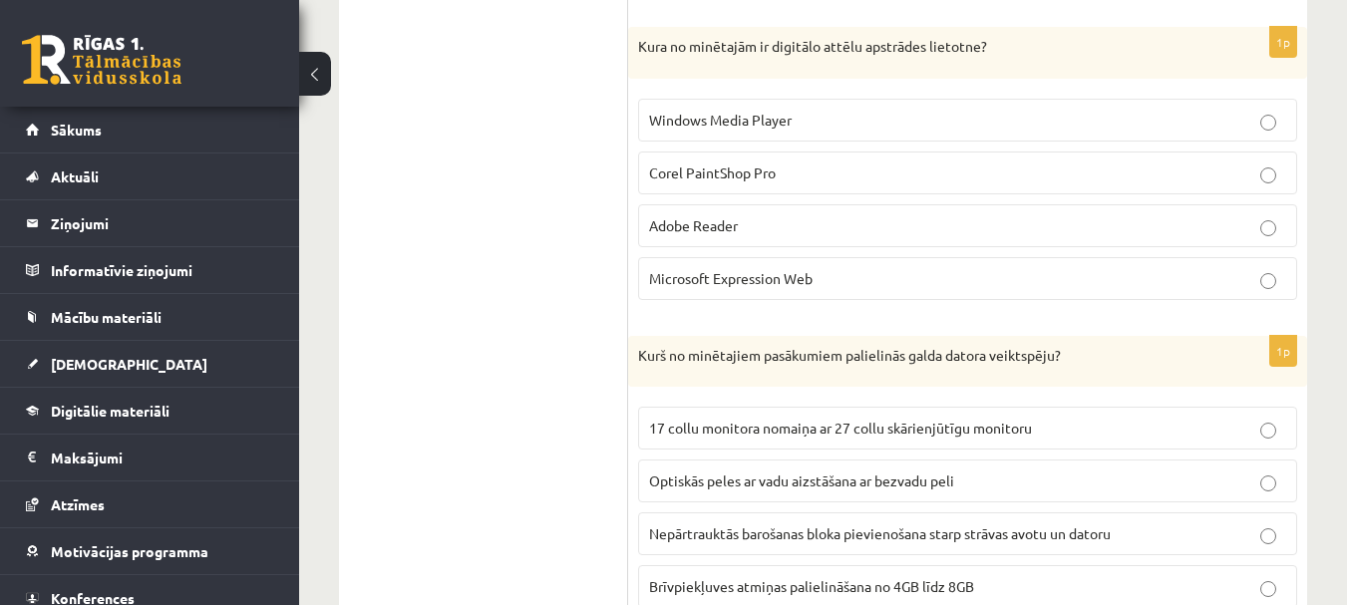
scroll to position [5383, 0]
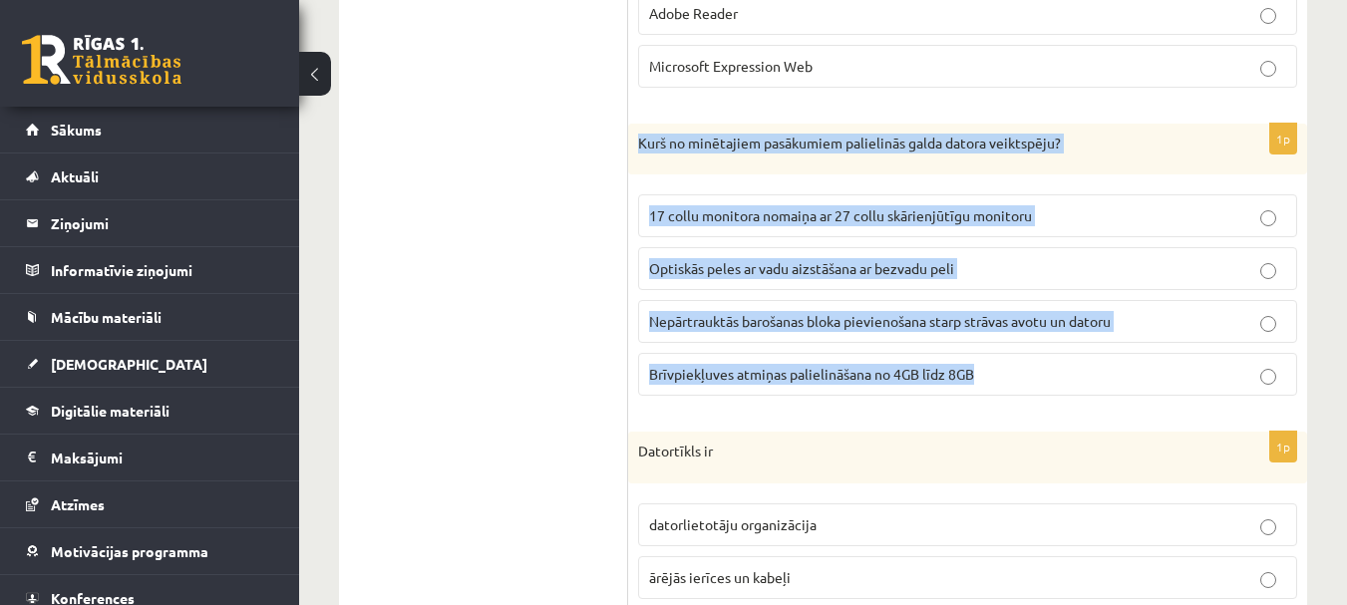
drag, startPoint x: 638, startPoint y: 144, endPoint x: 1116, endPoint y: 392, distance: 539.0
click at [1116, 392] on div "1p Kurš no minētajiem pasākumiem palielinās galda datora veiktspēju? 17 collu m…" at bounding box center [967, 268] width 679 height 289
click at [1116, 374] on p "Brīvpiekļuves atmiņas palielināšana no 4GB līdz 8GB" at bounding box center [967, 374] width 637 height 21
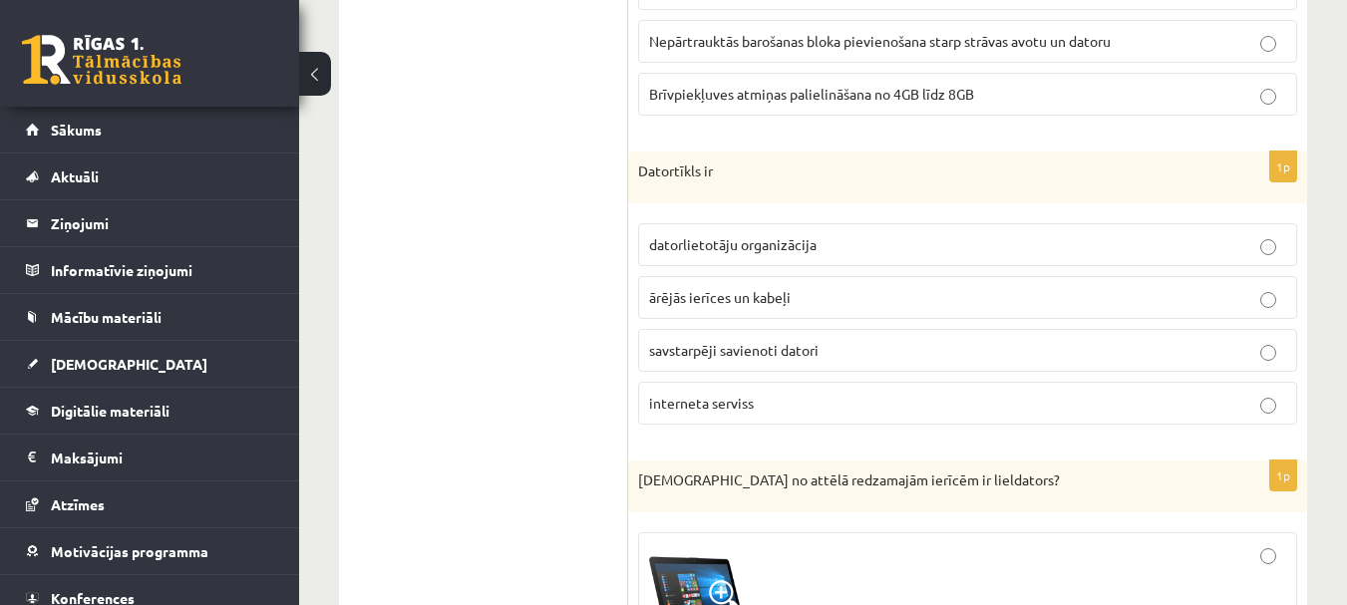
scroll to position [5682, 0]
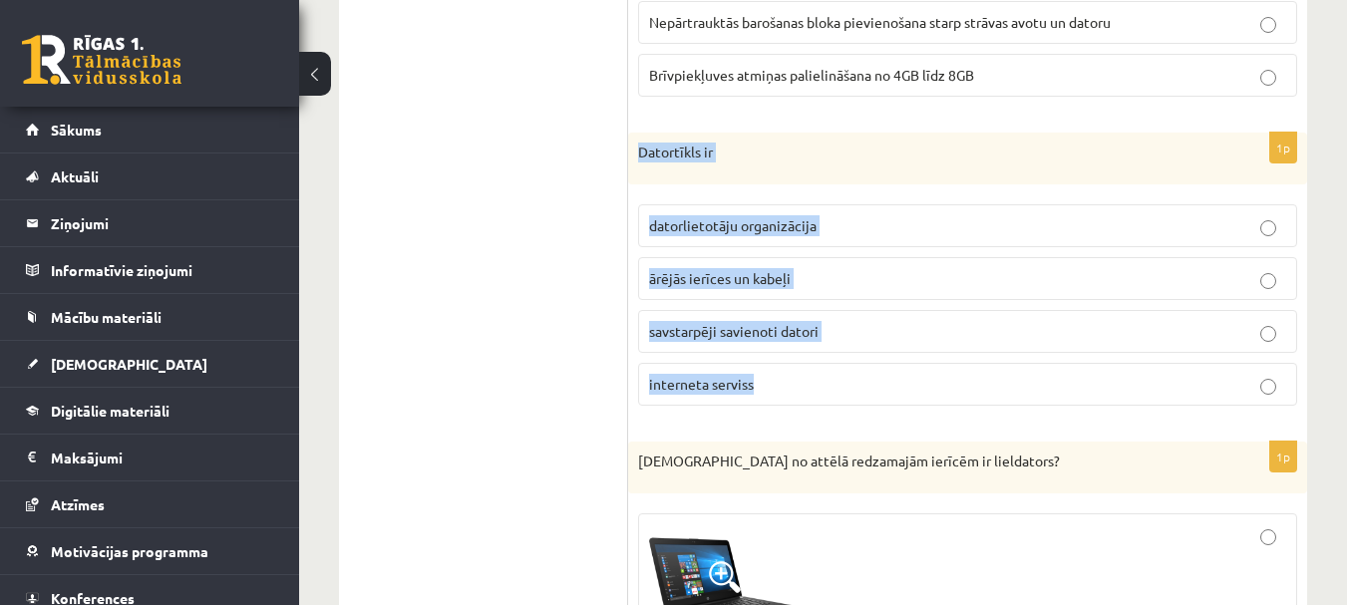
drag, startPoint x: 639, startPoint y: 149, endPoint x: 931, endPoint y: 396, distance: 382.6
click at [931, 396] on div "1p Datortīkls ir datorlietotāju organizācija ārējās ierīces un kabeļi savstarpē…" at bounding box center [967, 277] width 679 height 289
click at [1201, 328] on p "savstarpēji savienoti datori" at bounding box center [967, 331] width 637 height 21
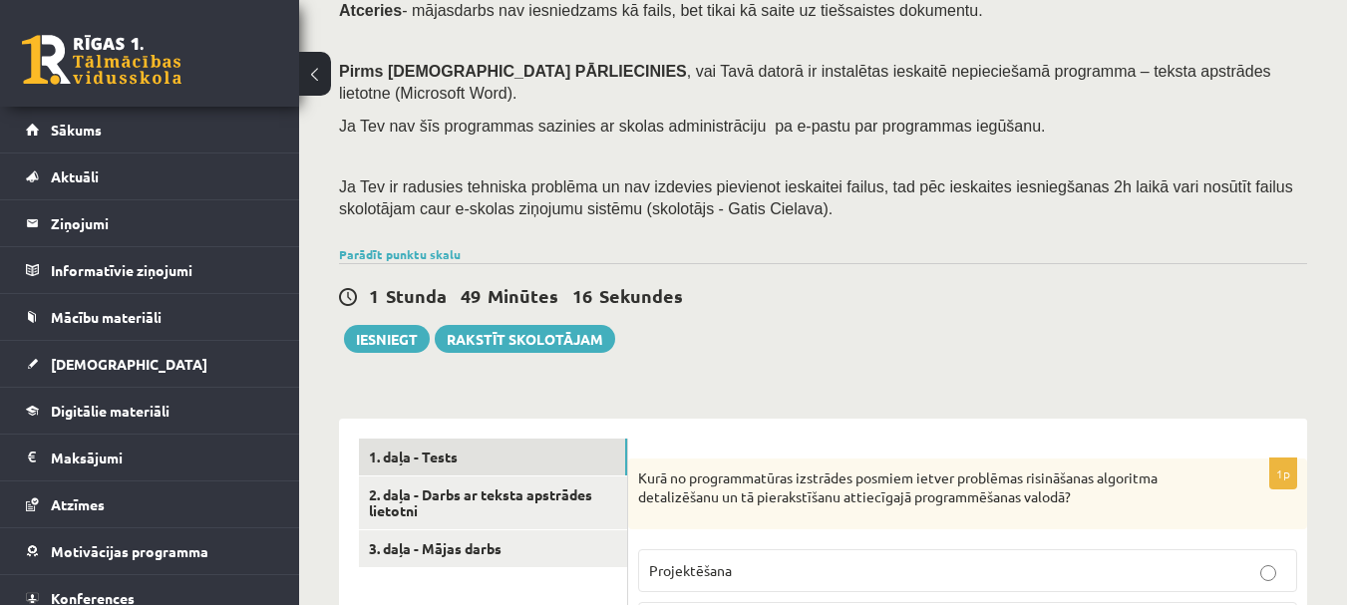
scroll to position [430, 0]
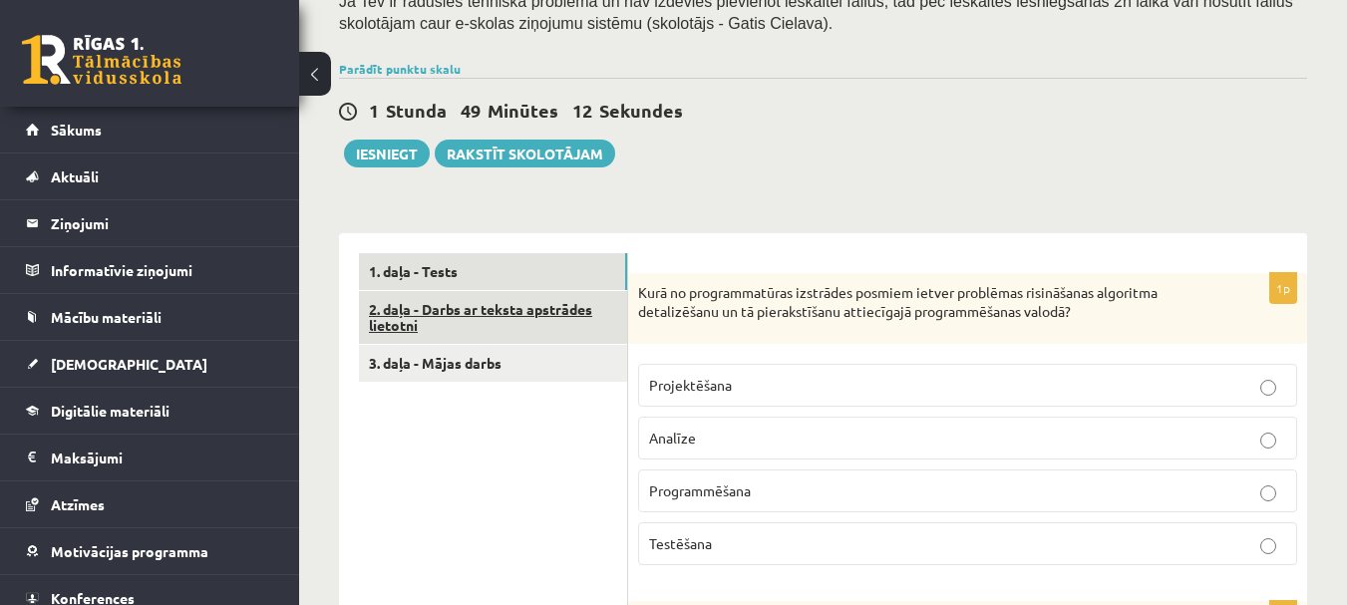
click at [508, 291] on link "2. daļa - Darbs ar teksta apstrādes lietotni" at bounding box center [493, 318] width 268 height 54
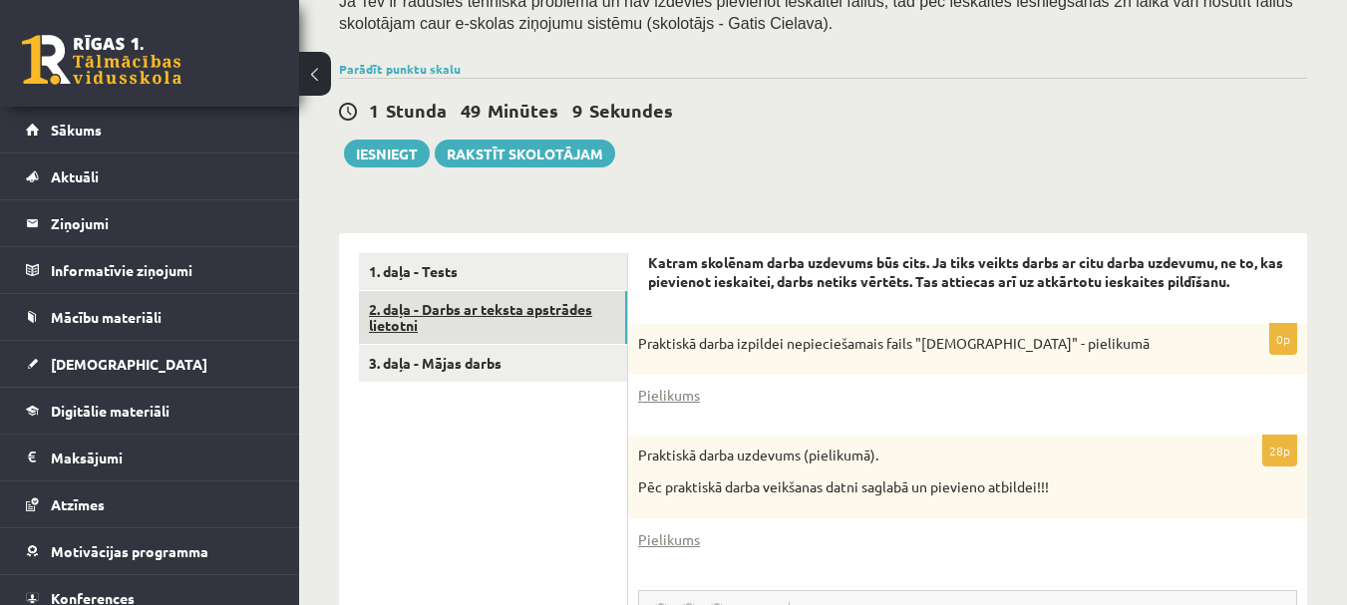
scroll to position [0, 0]
click at [667, 385] on link "Pielikums" at bounding box center [669, 395] width 62 height 21
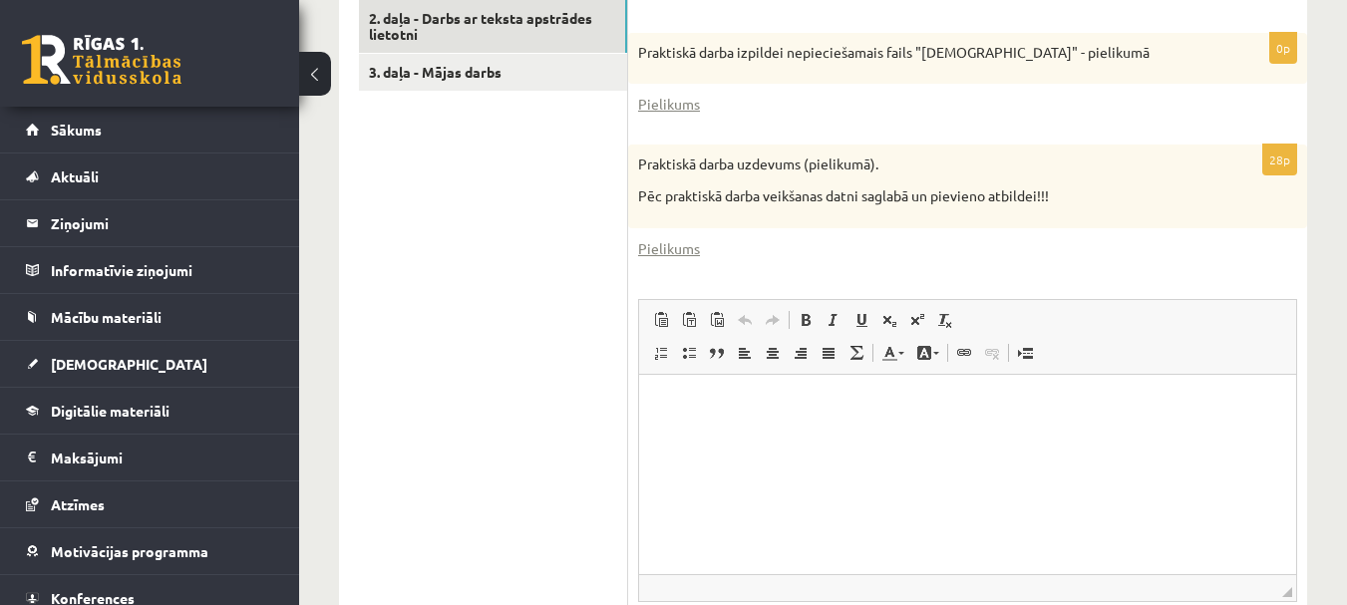
scroll to position [670, 0]
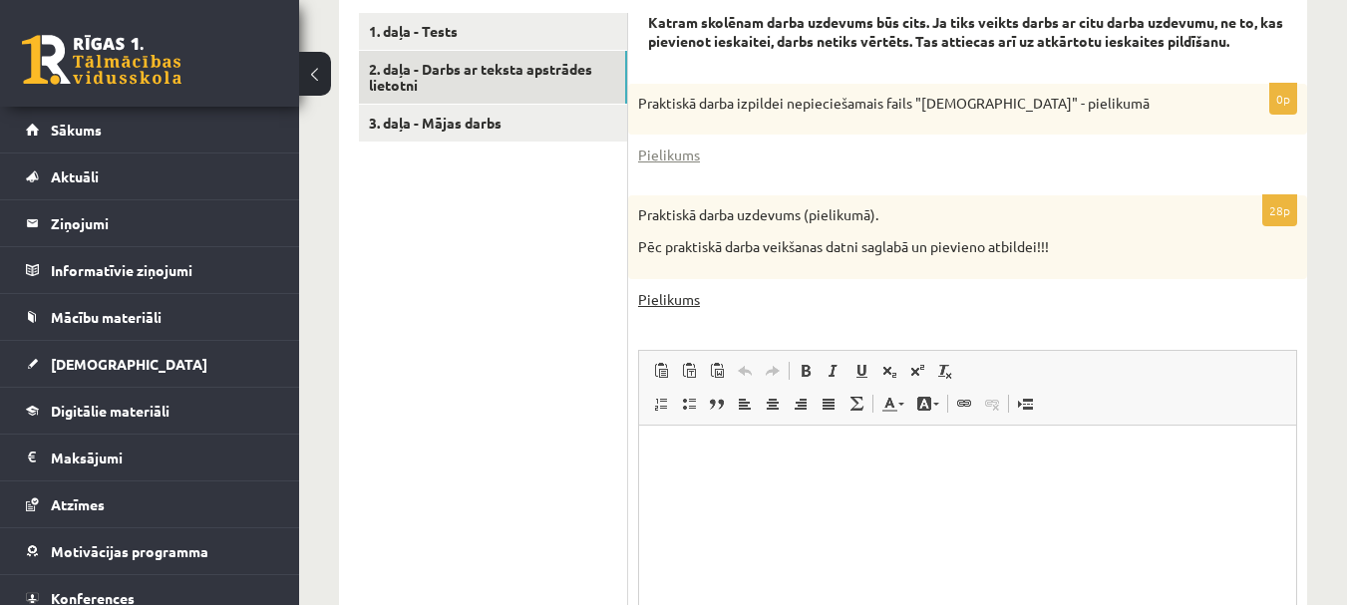
click at [680, 289] on link "Pielikums" at bounding box center [669, 299] width 62 height 21
